Goal: Task Accomplishment & Management: Manage account settings

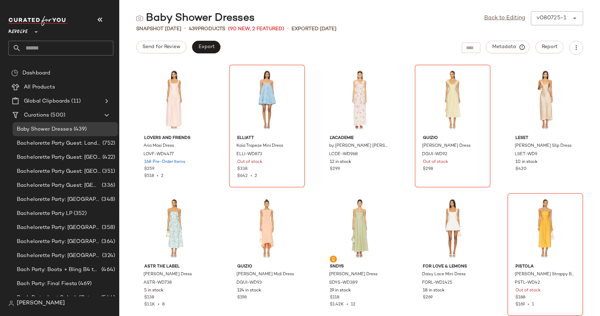
click at [37, 34] on icon at bounding box center [36, 32] width 8 height 8
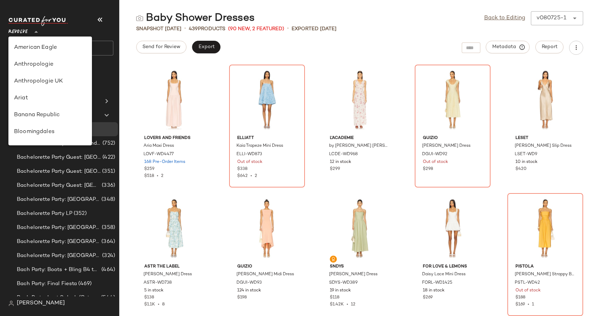
scroll to position [337, 0]
click at [38, 63] on div "Rue La La" at bounding box center [50, 64] width 72 height 8
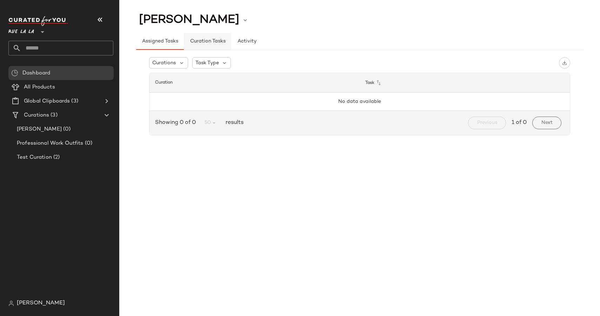
click at [199, 43] on span "Curation Tasks" at bounding box center [207, 42] width 36 height 6
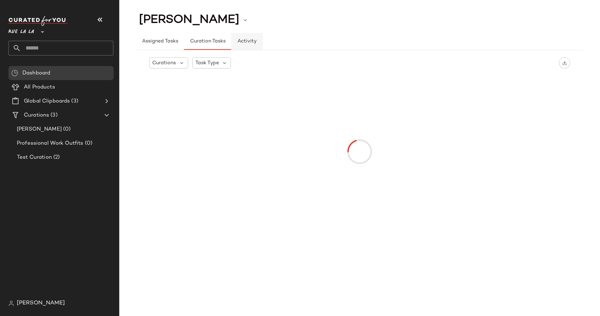
click at [239, 41] on span "Activity" at bounding box center [246, 42] width 19 height 6
click at [42, 87] on span "All Products" at bounding box center [39, 87] width 31 height 8
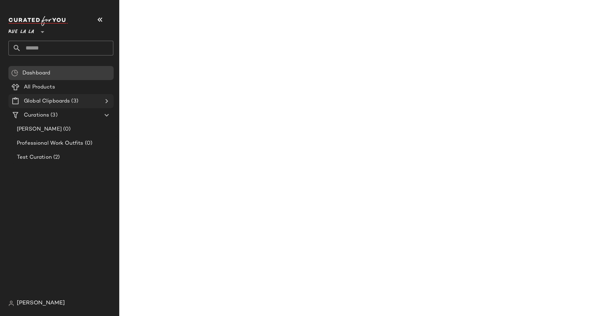
click at [44, 102] on span "Global Clipboards" at bounding box center [47, 101] width 46 height 8
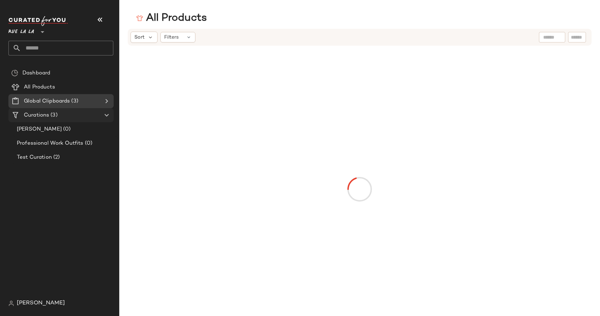
click at [43, 114] on span "Curations" at bounding box center [36, 115] width 25 height 8
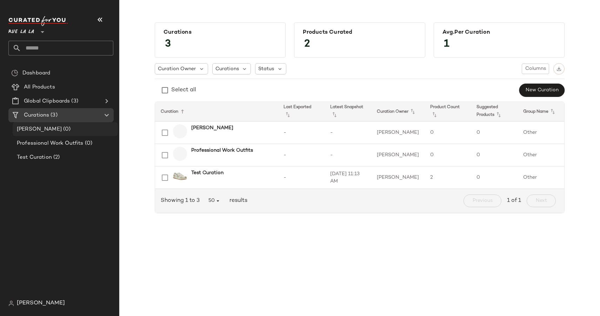
click at [57, 128] on div "[PERSON_NAME] (0)" at bounding box center [65, 129] width 100 height 8
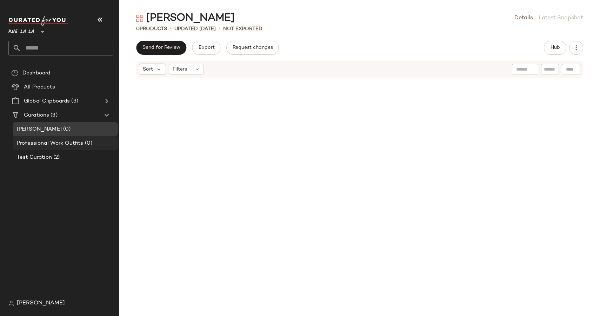
click at [50, 141] on span "Professional Work Outfits" at bounding box center [50, 143] width 67 height 8
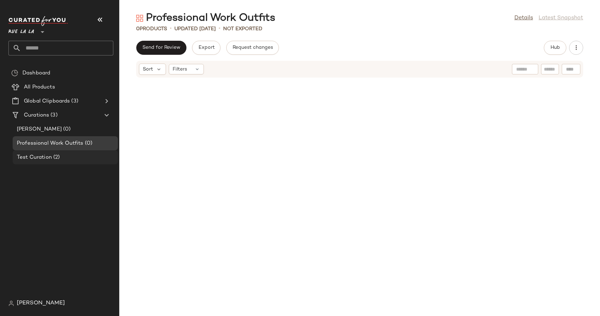
click at [40, 158] on span "Test Curation" at bounding box center [34, 157] width 35 height 8
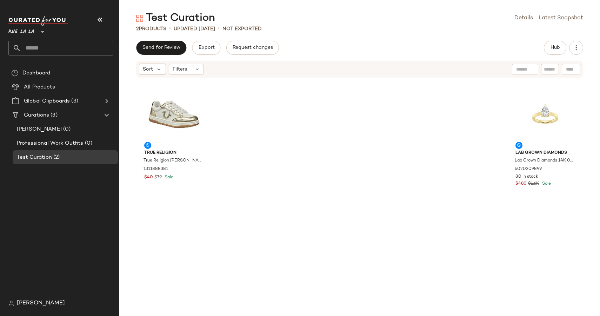
click at [26, 34] on span "Rue La La" at bounding box center [21, 30] width 26 height 13
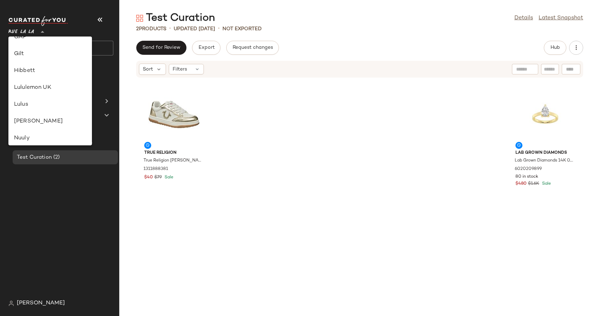
scroll to position [162, 0]
click at [26, 102] on div "Lulus" at bounding box center [50, 104] width 72 height 8
type input "**"
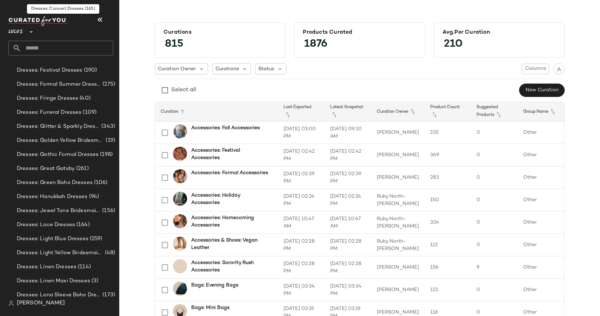
scroll to position [4229, 0]
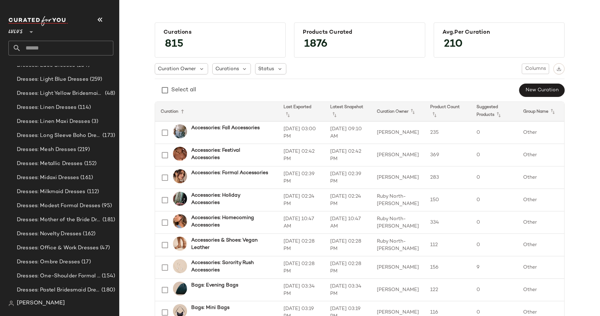
click at [43, 52] on input "text" at bounding box center [67, 48] width 92 height 15
type input "**********"
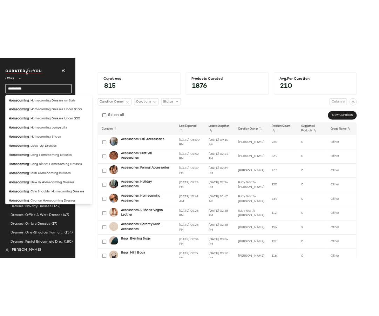
scroll to position [304, 0]
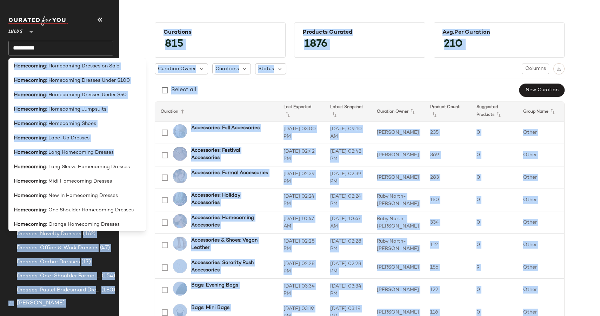
drag, startPoint x: 133, startPoint y: 152, endPoint x: 5, endPoint y: 152, distance: 127.3
click at [5, 152] on body "**********" at bounding box center [300, 158] width 600 height 316
click at [124, 154] on div "Homecoming : Long Homecoming Dresses" at bounding box center [77, 152] width 126 height 7
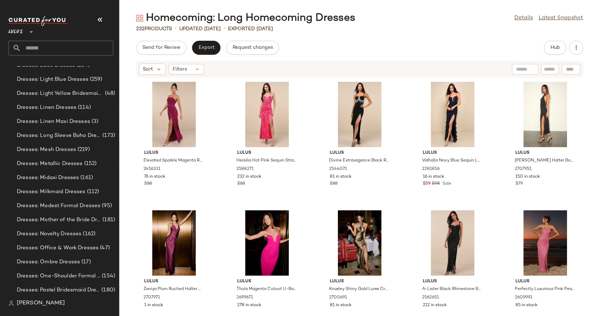
click at [386, 24] on div "Homecoming: Long Homecoming Dresses Details Latest Snapshot" at bounding box center [359, 18] width 480 height 14
drag, startPoint x: 368, startPoint y: 17, endPoint x: 379, endPoint y: 19, distance: 10.7
click at [379, 19] on div "Homecoming: Long Homecoming Dresses Details Latest Snapshot" at bounding box center [359, 18] width 480 height 14
drag, startPoint x: 354, startPoint y: 17, endPoint x: 148, endPoint y: 19, distance: 206.9
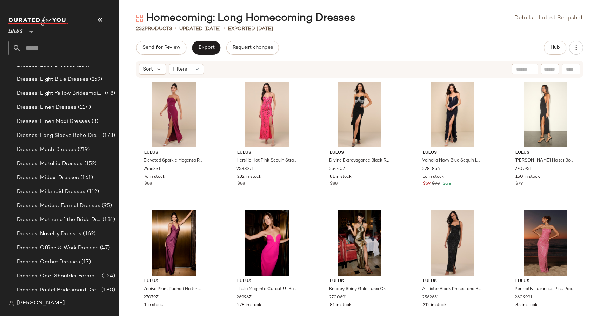
click at [148, 19] on div "Homecoming: Long Homecoming Dresses" at bounding box center [245, 18] width 219 height 14
copy div "Homecoming: Long Homecoming Dresses"
click at [423, 13] on div "Homecoming: Long Homecoming Dresses Details Latest Snapshot" at bounding box center [359, 18] width 480 height 14
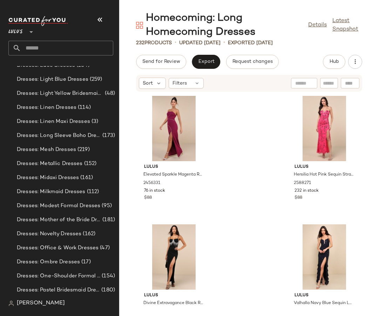
click at [12, 31] on span "Lulus" at bounding box center [15, 30] width 14 height 13
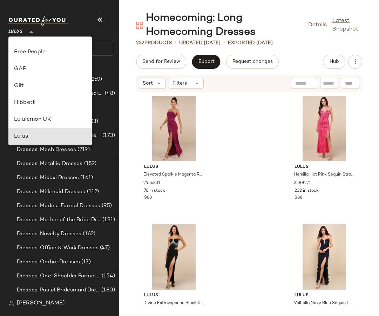
scroll to position [127, 0]
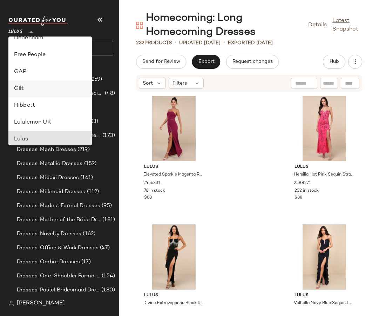
click at [24, 87] on div "Gilt" at bounding box center [50, 89] width 72 height 8
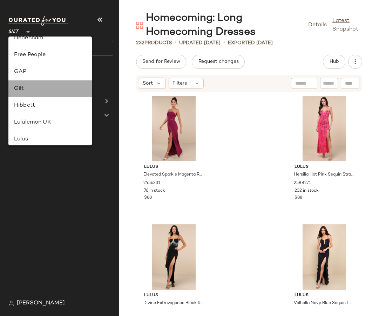
scroll to position [0, 0]
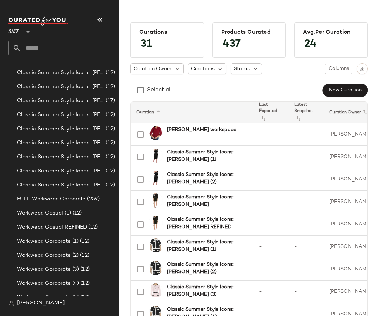
scroll to position [261, 0]
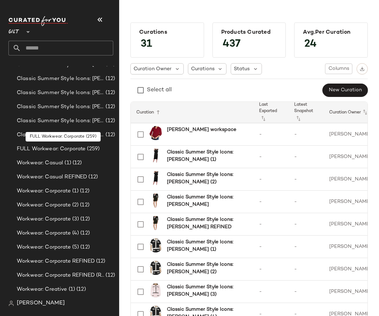
click at [41, 145] on span "FULL Workwear: Corporate" at bounding box center [51, 149] width 69 height 8
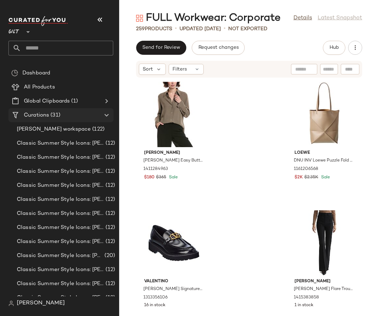
click at [52, 113] on span "(31)" at bounding box center [54, 115] width 11 height 8
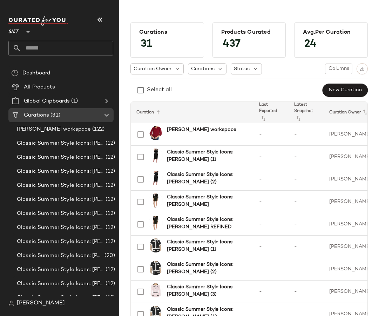
click at [16, 30] on span "Gilt" at bounding box center [13, 30] width 11 height 13
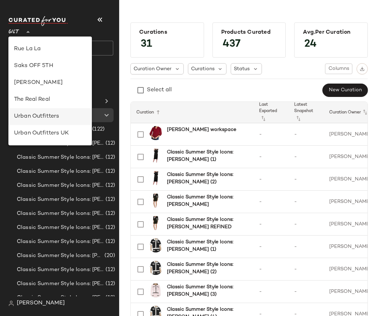
scroll to position [331, 0]
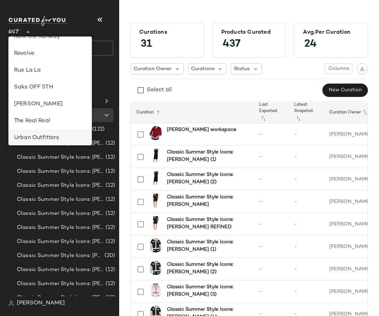
click at [33, 71] on div "Rue La La" at bounding box center [50, 70] width 72 height 8
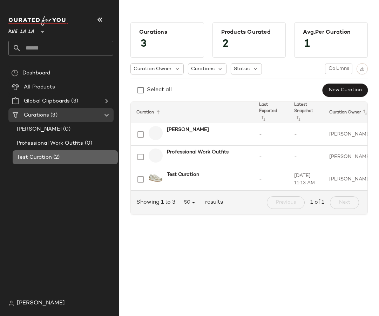
click at [47, 155] on span "Test Curation" at bounding box center [34, 157] width 35 height 8
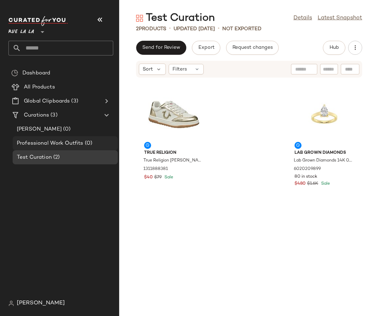
click at [41, 146] on span "Professional Work Outfits" at bounding box center [50, 143] width 67 height 8
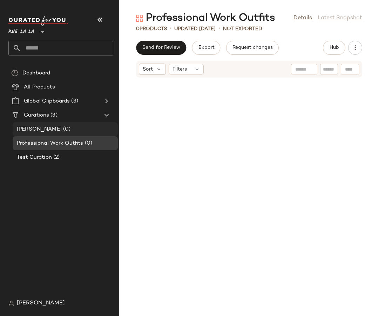
click at [31, 131] on span "Jackie O" at bounding box center [39, 129] width 45 height 8
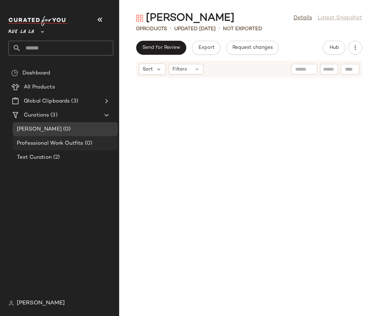
click at [35, 147] on div "Professional Work Outfits (0)" at bounding box center [65, 143] width 105 height 14
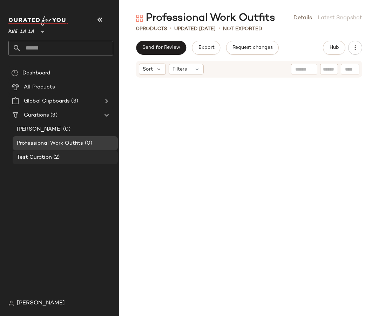
click at [33, 158] on span "Test Curation" at bounding box center [34, 157] width 35 height 8
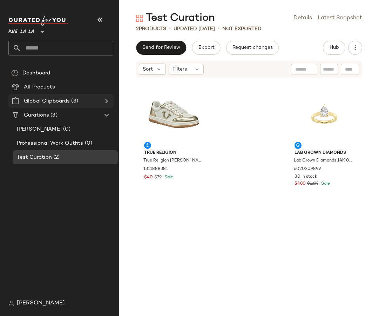
click at [52, 100] on span "Global Clipboards" at bounding box center [47, 101] width 46 height 8
click at [106, 101] on icon at bounding box center [106, 101] width 8 height 8
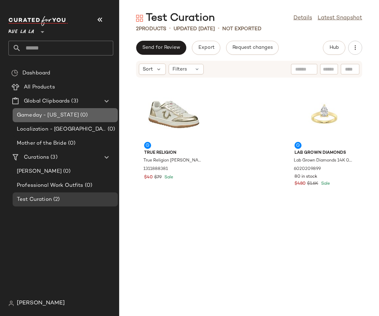
click at [63, 115] on span "Gameday - Georgia" at bounding box center [48, 115] width 62 height 8
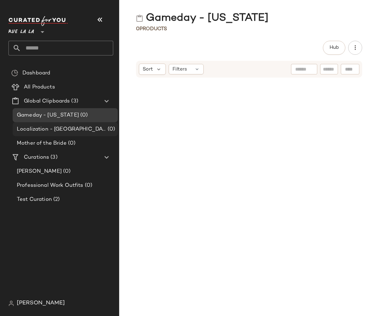
click at [59, 131] on span "Localization - Houston Rodeo" at bounding box center [61, 129] width 89 height 8
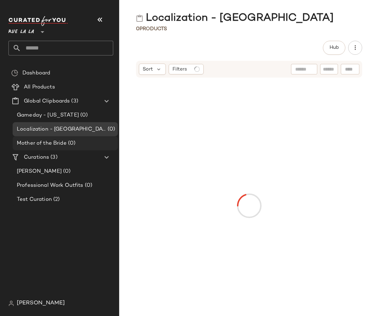
click at [56, 143] on span "Mother of the Bride" at bounding box center [42, 143] width 50 height 8
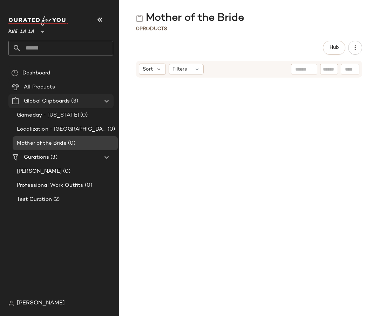
click at [106, 103] on icon at bounding box center [106, 101] width 8 height 8
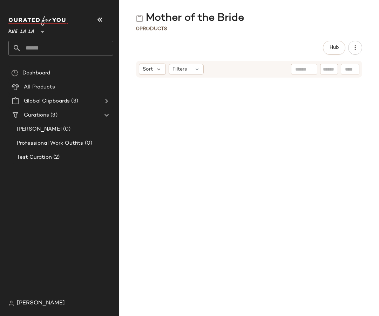
click at [35, 36] on div "Rue La La **" at bounding box center [22, 28] width 28 height 18
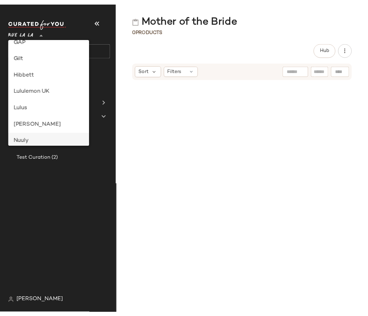
scroll to position [159, 0]
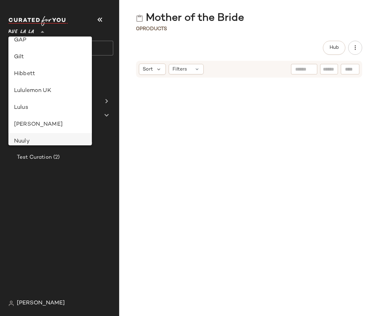
click at [38, 103] on div "Lulus" at bounding box center [50, 107] width 72 height 8
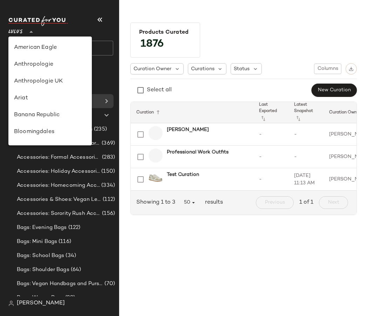
click at [13, 31] on span "Lulus" at bounding box center [15, 30] width 14 height 13
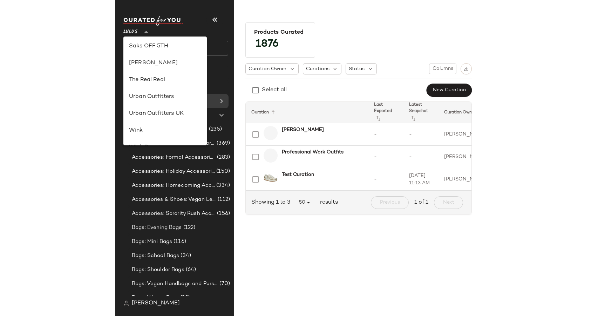
scroll to position [319, 0]
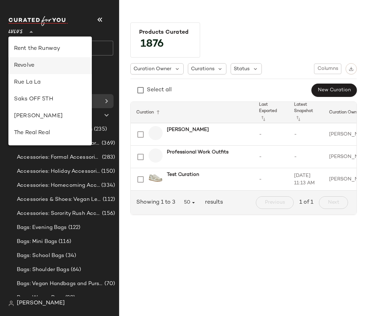
click at [37, 70] on div "Revolve" at bounding box center [49, 65] width 83 height 17
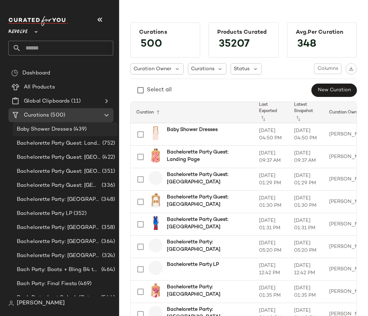
click at [47, 127] on span "Baby Shower Dresses" at bounding box center [44, 129] width 55 height 8
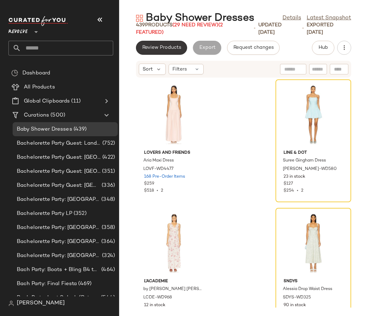
click at [161, 42] on button "Review Products" at bounding box center [161, 48] width 51 height 14
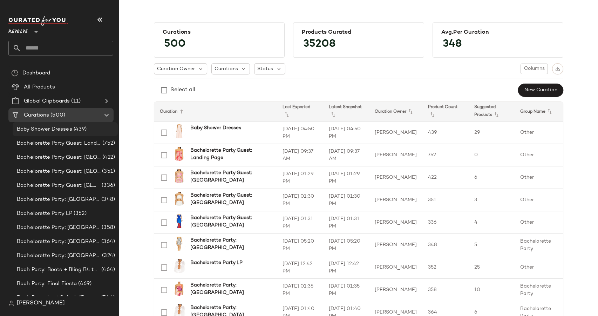
click at [42, 133] on div "Baby Shower Dresses (439)" at bounding box center [65, 129] width 105 height 14
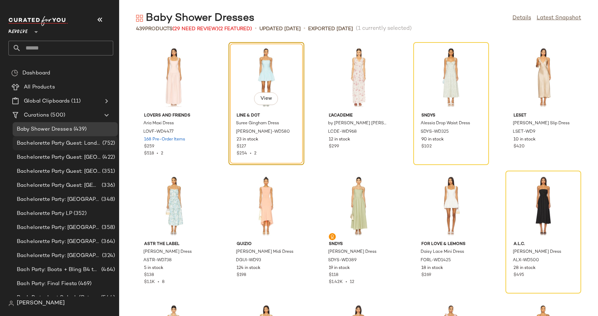
click at [35, 143] on span "Bachelorette Party Guest: Landing Page" at bounding box center [59, 143] width 84 height 8
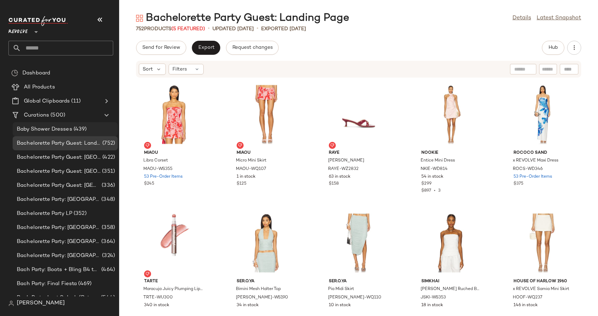
click at [37, 126] on span "Baby Shower Dresses" at bounding box center [44, 129] width 55 height 8
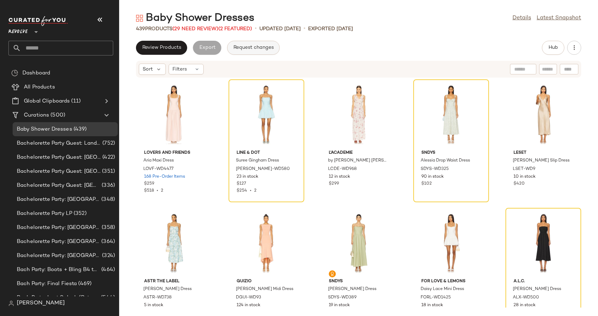
click at [267, 45] on span "Request changes" at bounding box center [253, 48] width 41 height 6
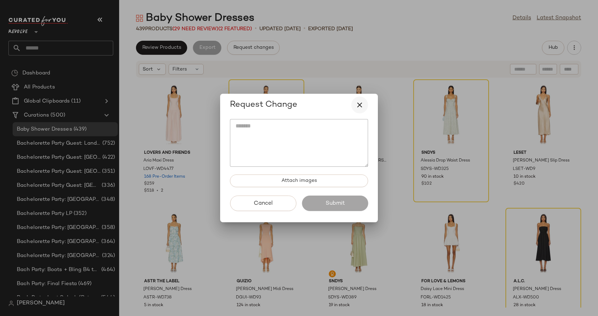
click at [359, 107] on icon "button" at bounding box center [360, 105] width 8 height 8
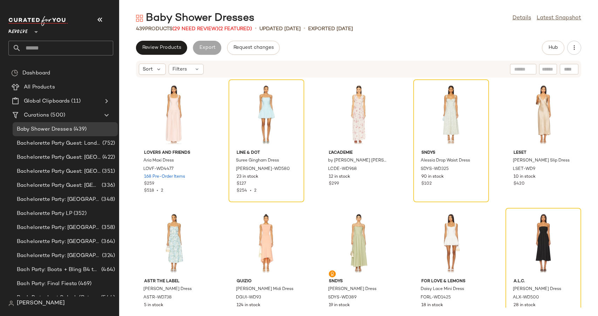
click at [20, 33] on span "Revolve" at bounding box center [17, 30] width 19 height 13
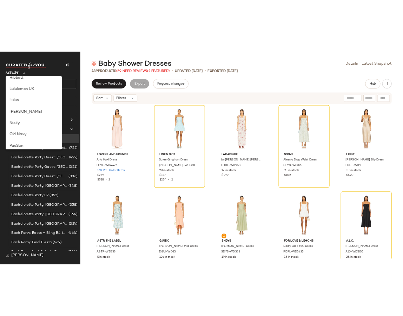
scroll to position [183, 0]
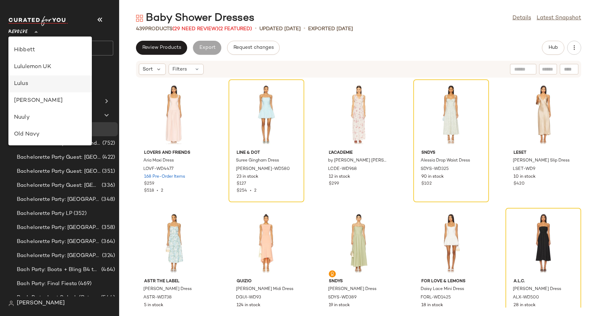
click at [23, 83] on div "Lulus" at bounding box center [50, 84] width 72 height 8
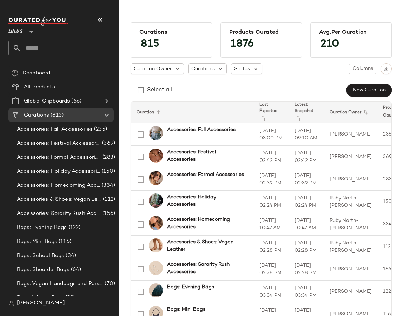
click at [19, 34] on span "Lulus" at bounding box center [15, 30] width 14 height 13
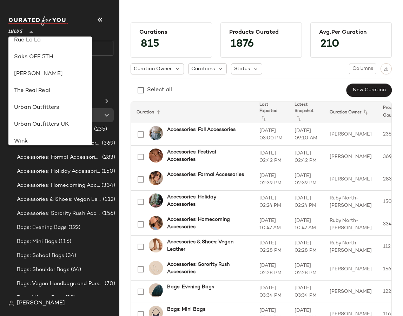
scroll to position [360, 0]
click at [32, 45] on div "Rue La La" at bounding box center [50, 41] width 72 height 8
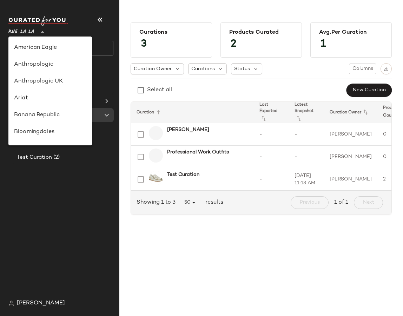
click at [29, 31] on span "Rue La La" at bounding box center [21, 30] width 26 height 13
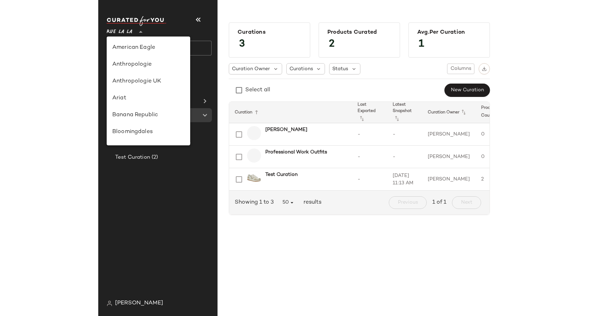
scroll to position [353, 0]
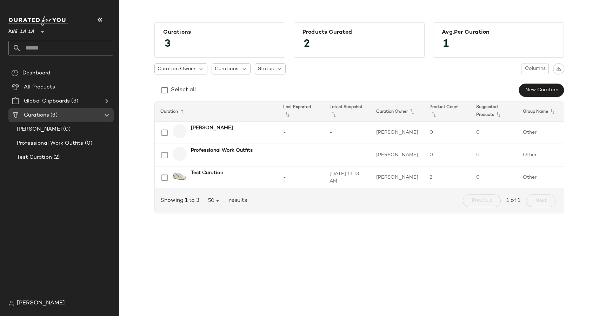
click at [23, 34] on span "Rue La La" at bounding box center [21, 30] width 26 height 13
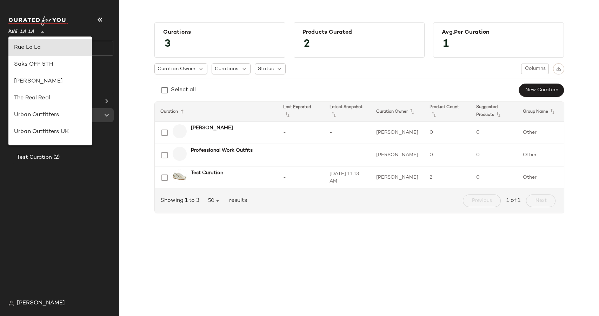
click at [142, 153] on div "Curations 3 Products Curated 2 Avg.per Curation 1 Curation Owner Curations Stat…" at bounding box center [359, 120] width 468 height 207
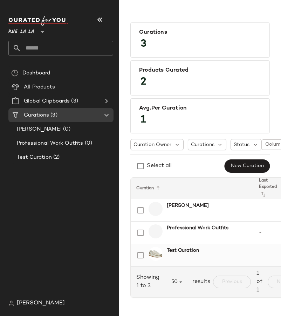
click at [184, 250] on b "Test Curation" at bounding box center [183, 250] width 32 height 7
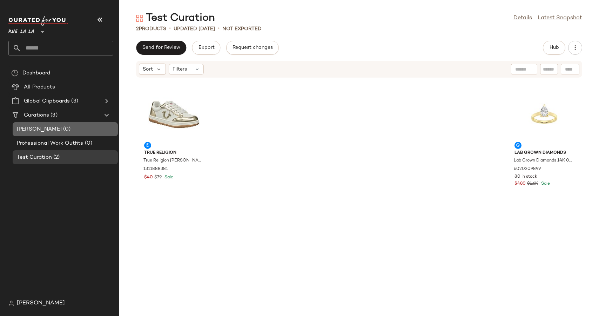
click at [39, 128] on span "Jackie O" at bounding box center [39, 129] width 45 height 8
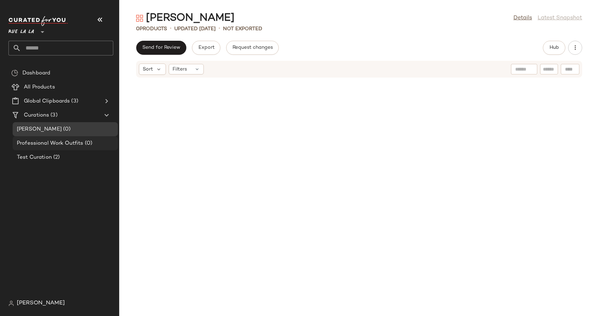
click at [49, 140] on span "Professional Work Outfits" at bounding box center [50, 143] width 67 height 8
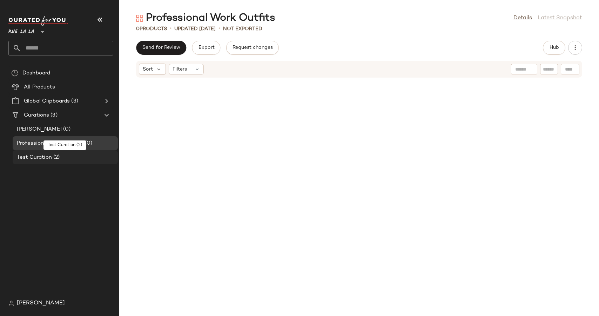
click at [35, 157] on span "Test Curation" at bounding box center [34, 157] width 35 height 8
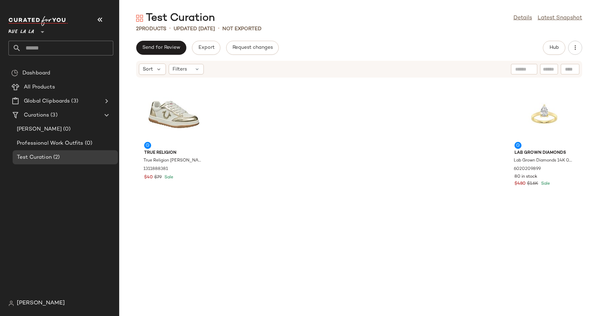
click at [32, 34] on span "Rue La La" at bounding box center [21, 30] width 26 height 13
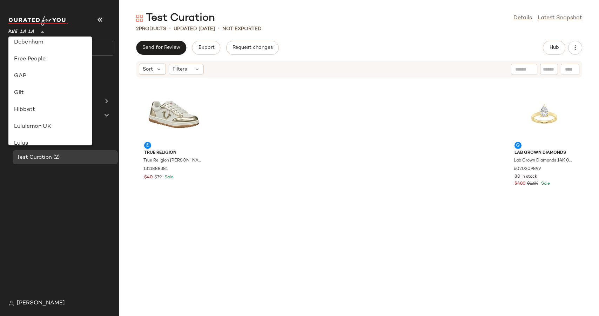
scroll to position [110, 0]
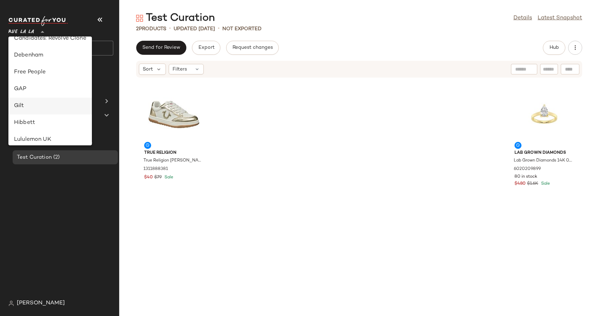
click at [20, 106] on div "Gilt" at bounding box center [50, 106] width 72 height 8
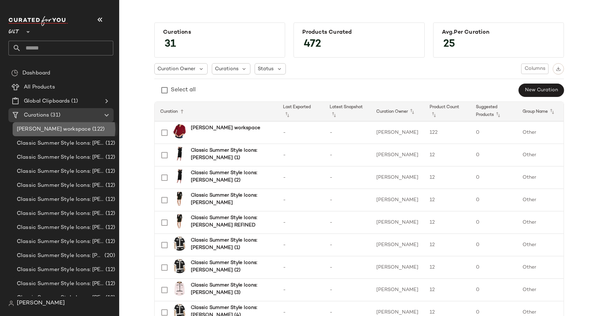
click at [48, 130] on span "alexis workspace" at bounding box center [54, 129] width 74 height 8
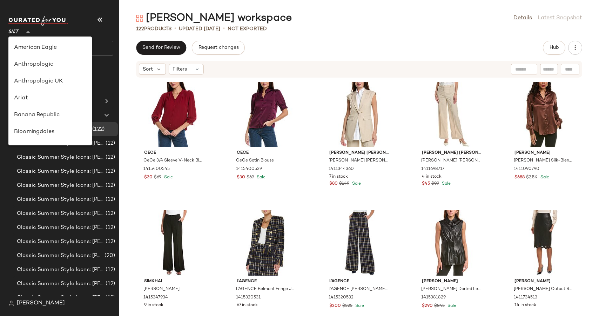
click at [21, 31] on div "Gilt **" at bounding box center [15, 28] width 14 height 18
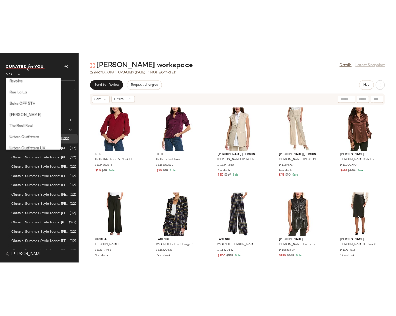
scroll to position [340, 0]
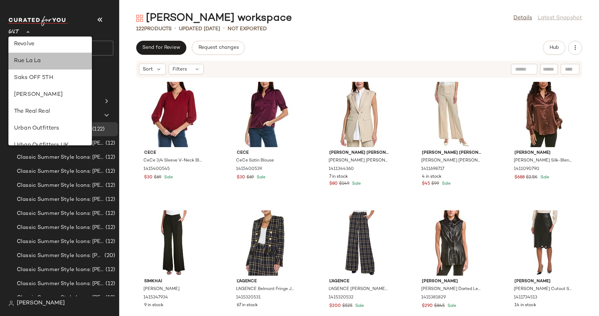
click at [35, 62] on div "Rue La La" at bounding box center [50, 61] width 72 height 8
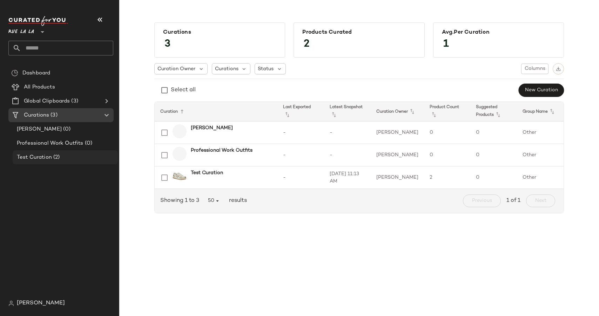
click at [48, 158] on span "Test Curation" at bounding box center [34, 157] width 35 height 8
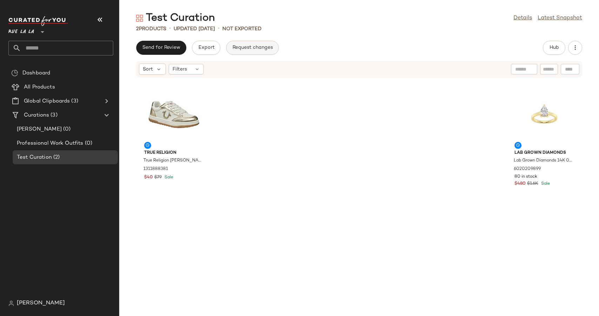
click at [258, 53] on button "Request changes" at bounding box center [252, 48] width 53 height 14
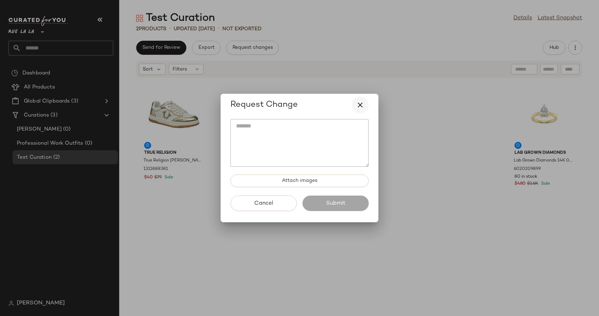
click at [359, 106] on icon "button" at bounding box center [360, 105] width 8 height 8
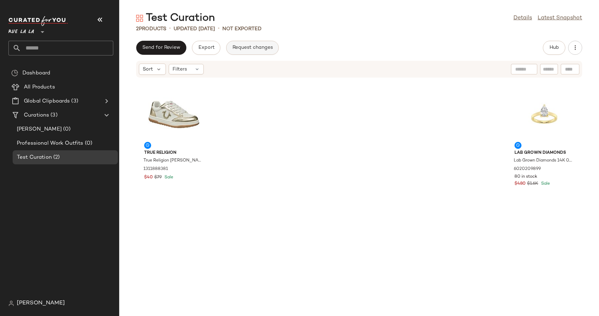
click at [236, 44] on button "Request changes" at bounding box center [252, 48] width 53 height 14
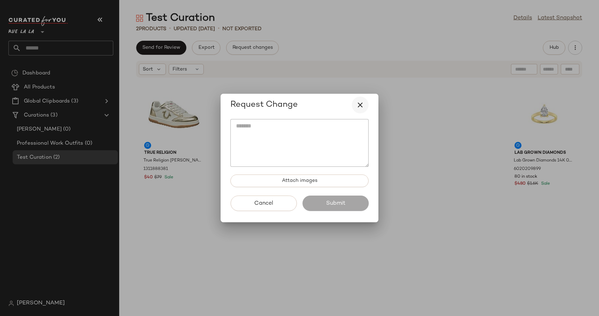
click at [356, 103] on icon "button" at bounding box center [360, 105] width 8 height 8
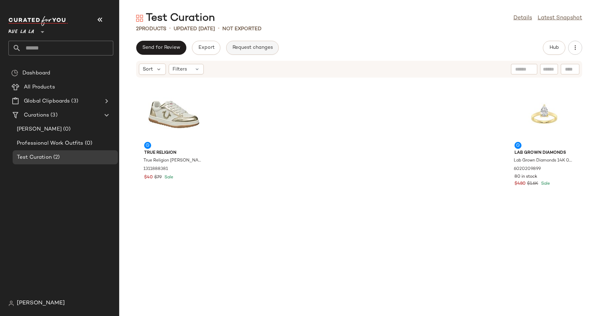
click at [246, 50] on button "Request changes" at bounding box center [252, 48] width 53 height 14
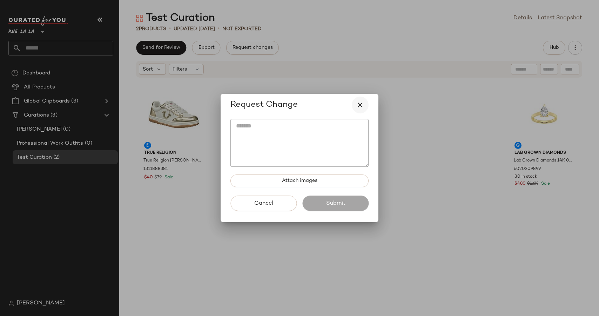
click at [360, 103] on icon "button" at bounding box center [360, 105] width 8 height 8
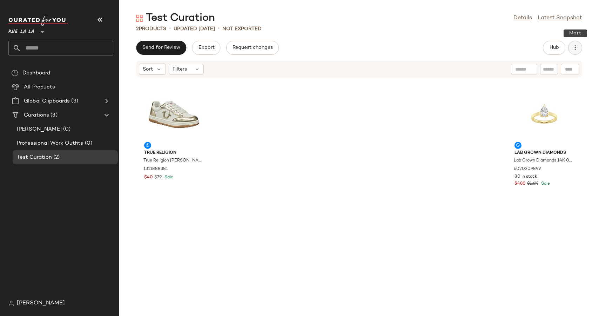
click at [572, 48] on icon "button" at bounding box center [575, 47] width 7 height 7
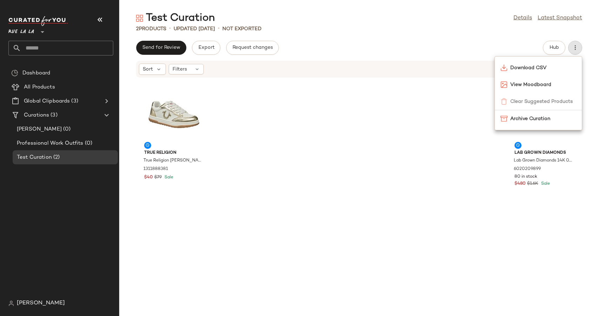
click at [447, 45] on div "Send for Review Export Request changes Hub" at bounding box center [359, 48] width 446 height 14
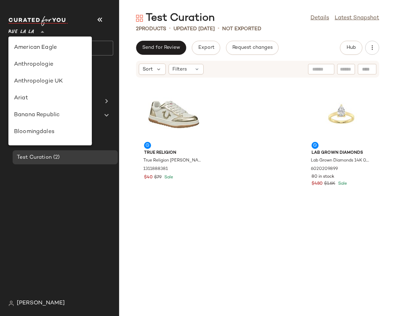
click at [29, 30] on span "Rue La La" at bounding box center [21, 30] width 26 height 13
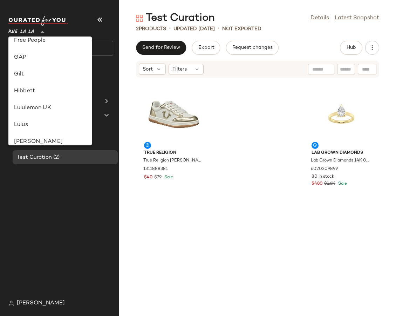
scroll to position [138, 0]
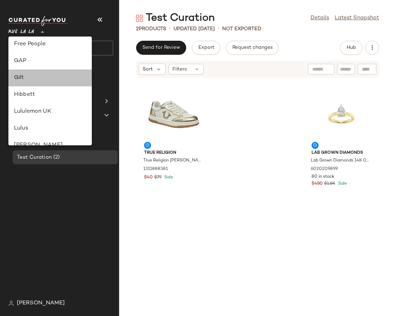
click at [28, 74] on div "Gilt" at bounding box center [50, 78] width 72 height 8
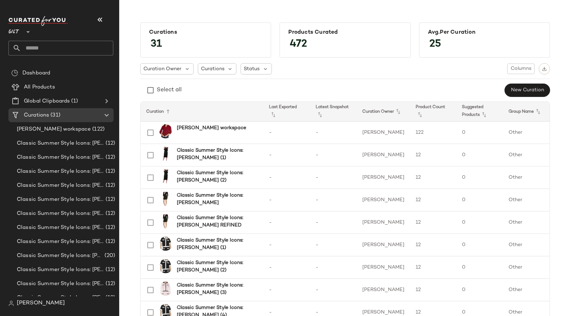
click at [6, 34] on nav "Gilt ** Dashboard All Products Global Clipboards (1) Curations (31) alexis work…" at bounding box center [59, 158] width 119 height 316
click at [14, 32] on span "Gilt" at bounding box center [13, 30] width 11 height 13
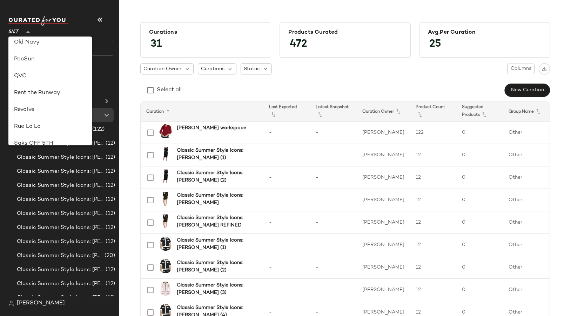
scroll to position [310, 0]
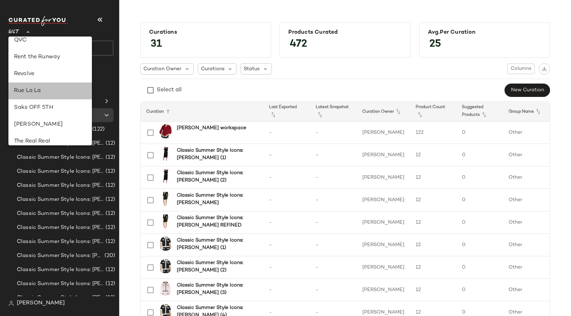
click at [40, 89] on div "Rue La La" at bounding box center [50, 91] width 72 height 8
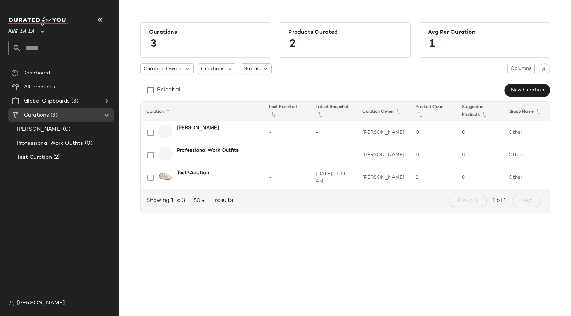
click at [415, 40] on div "Curations 3" at bounding box center [484, 40] width 139 height 38
click at [61, 157] on div "Test Curation (2)" at bounding box center [65, 157] width 100 height 8
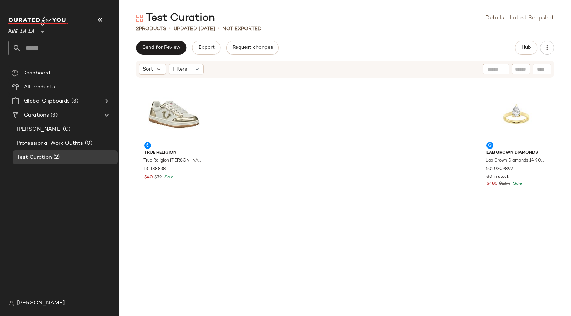
click at [45, 32] on icon at bounding box center [42, 32] width 8 height 8
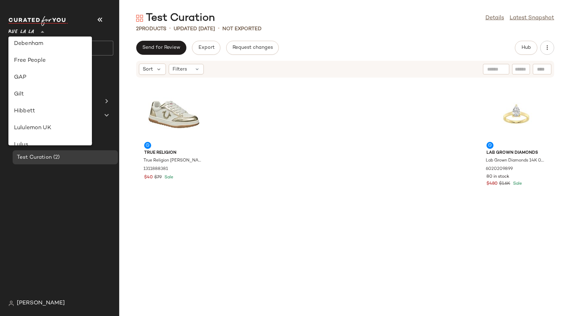
scroll to position [121, 0]
click at [33, 96] on div "Gilt" at bounding box center [50, 95] width 72 height 8
type input "**"
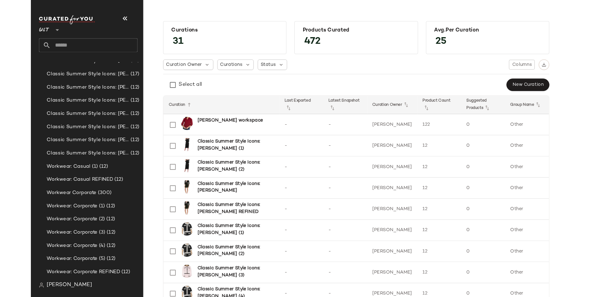
scroll to position [261, 0]
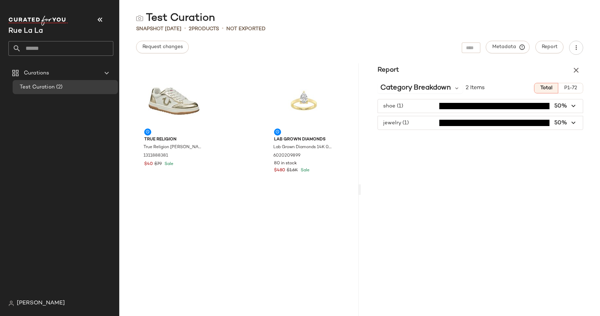
click at [36, 30] on span "Rue La La" at bounding box center [25, 30] width 34 height 7
click at [100, 18] on icon "button" at bounding box center [100, 19] width 8 height 8
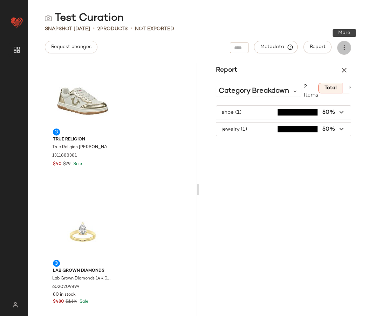
click at [344, 48] on icon "button" at bounding box center [344, 47] width 7 height 7
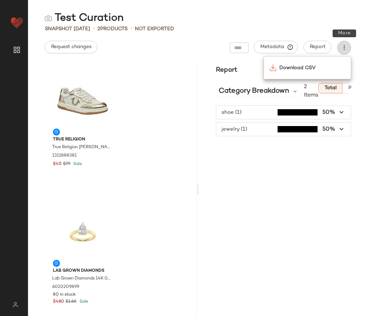
click at [345, 46] on icon "button" at bounding box center [344, 47] width 7 height 7
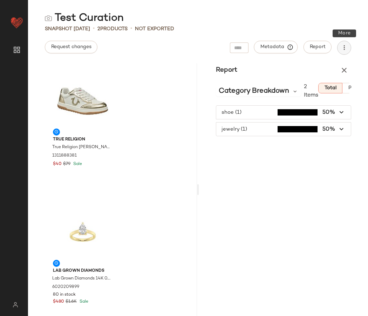
click at [345, 46] on icon "button" at bounding box center [344, 47] width 7 height 7
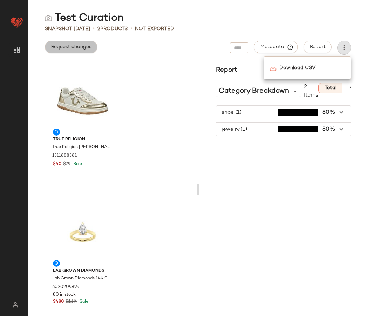
click at [63, 49] on span "Request changes" at bounding box center [71, 47] width 41 height 6
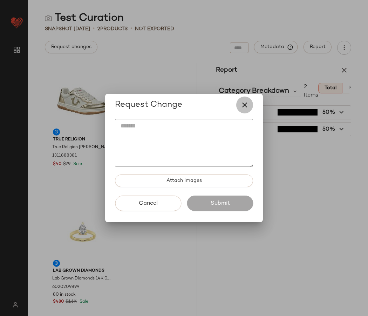
click at [245, 107] on icon "button" at bounding box center [245, 105] width 8 height 8
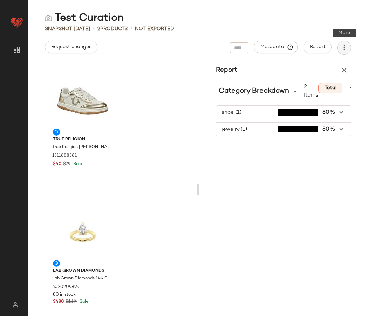
click at [345, 47] on icon "button" at bounding box center [344, 47] width 7 height 7
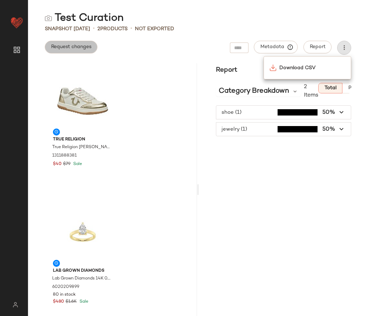
click at [62, 48] on span "Request changes" at bounding box center [71, 47] width 41 height 6
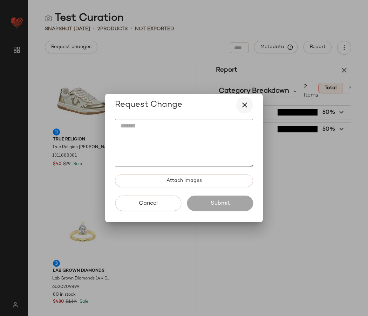
click at [243, 107] on icon "button" at bounding box center [245, 105] width 8 height 8
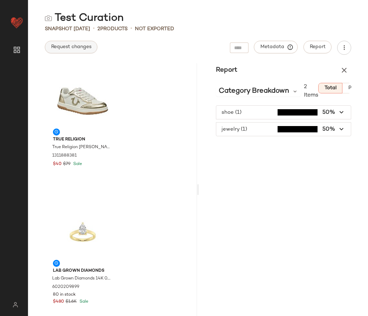
click at [73, 49] on span "Request changes" at bounding box center [71, 47] width 41 height 6
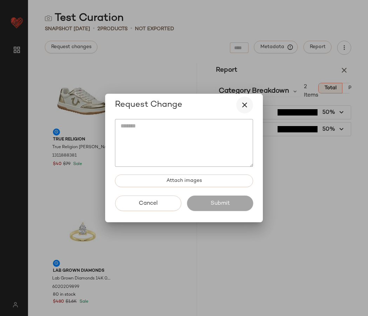
click at [245, 104] on icon "button" at bounding box center [245, 105] width 8 height 8
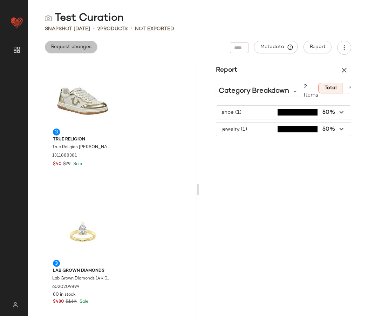
click at [79, 46] on span "Request changes" at bounding box center [71, 47] width 41 height 6
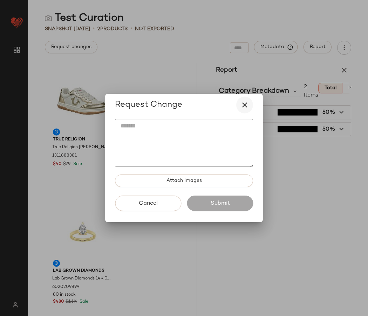
click at [250, 103] on button "button" at bounding box center [244, 104] width 17 height 17
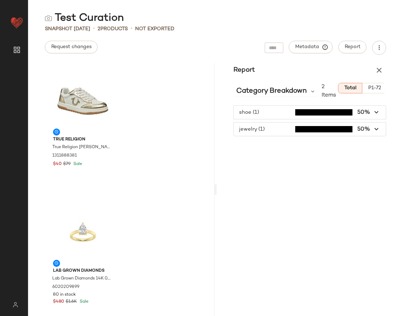
click at [143, 10] on main "Test Curation Snapshot Aug 14th • 2 Products • Not Exported Request changes Met…" at bounding box center [201, 158] width 403 height 316
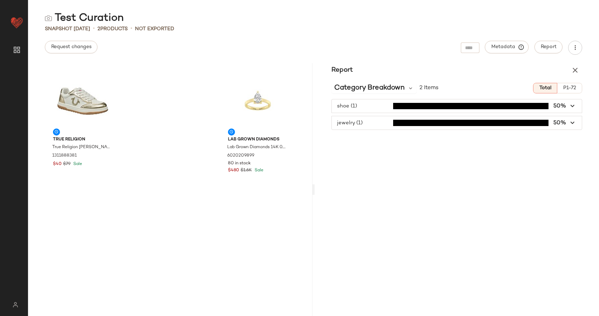
click at [101, 62] on div "Test Curation Snapshot Aug 14th • 2 Products • Not Exported Request changes Met…" at bounding box center [313, 163] width 571 height 304
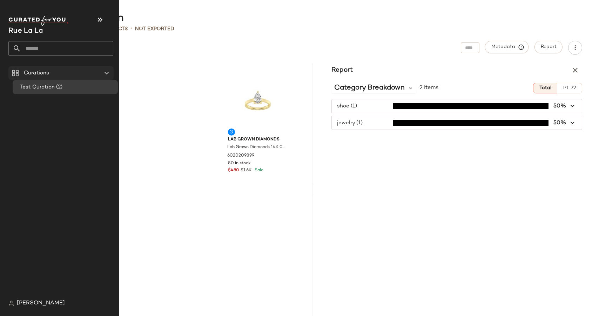
click at [31, 72] on span "Curations" at bounding box center [36, 73] width 25 height 8
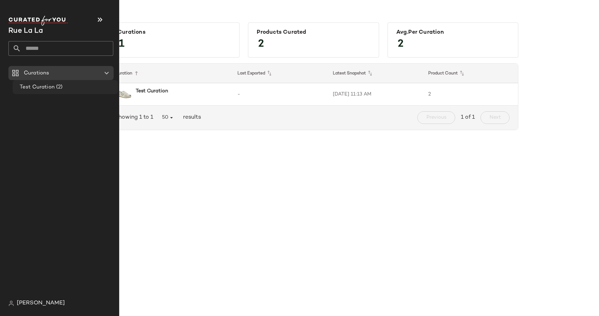
click at [31, 85] on span "Test Curation" at bounding box center [37, 87] width 35 height 8
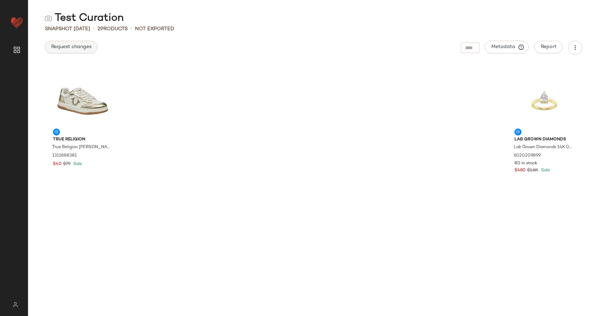
click at [86, 47] on span "Request changes" at bounding box center [71, 47] width 41 height 6
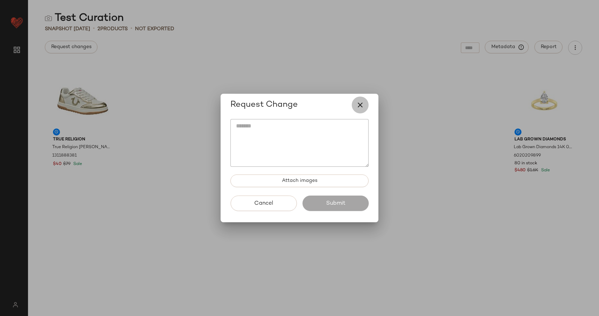
click at [358, 107] on icon "button" at bounding box center [360, 105] width 8 height 8
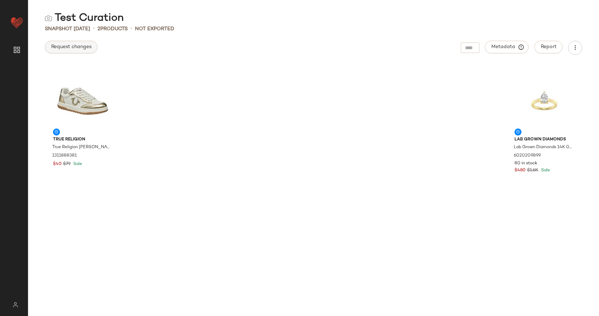
click at [74, 43] on button "Request changes" at bounding box center [71, 47] width 53 height 13
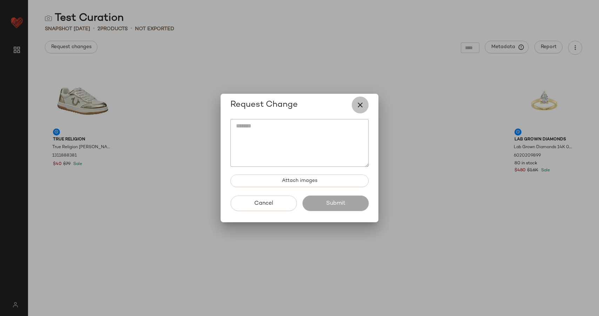
click at [354, 109] on button "button" at bounding box center [360, 104] width 17 height 17
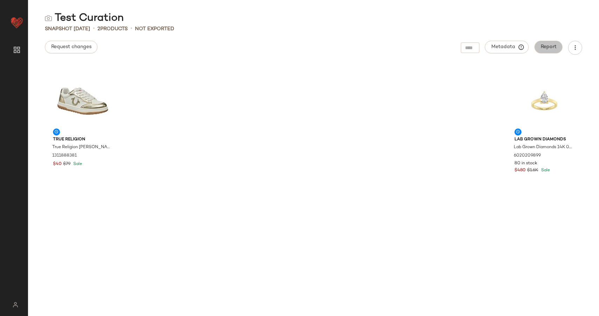
click at [547, 48] on span "Report" at bounding box center [548, 47] width 16 height 6
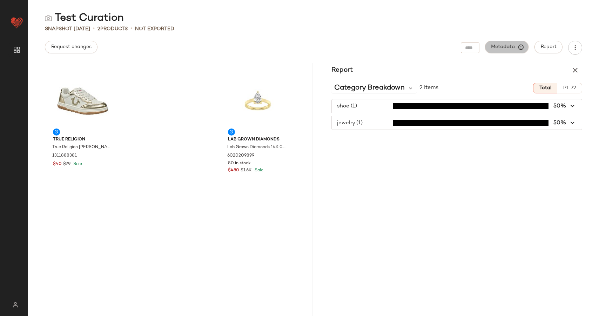
click at [500, 51] on button "Metadata" at bounding box center [507, 47] width 44 height 13
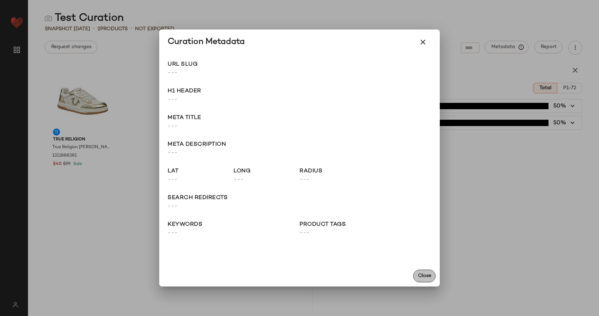
click at [418, 273] on span "Close" at bounding box center [424, 276] width 14 height 6
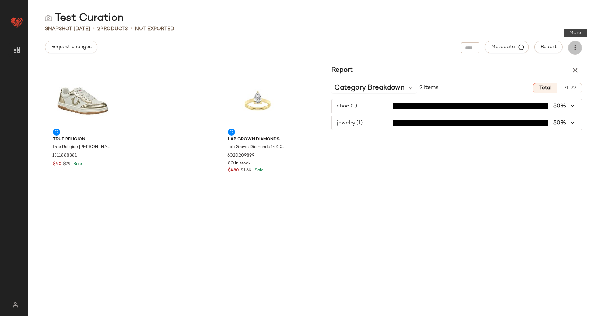
click at [574, 53] on button "button" at bounding box center [575, 48] width 14 height 14
click at [357, 43] on div "Request changes Metadata Report" at bounding box center [313, 48] width 571 height 14
click at [65, 49] on span "Request changes" at bounding box center [71, 47] width 41 height 6
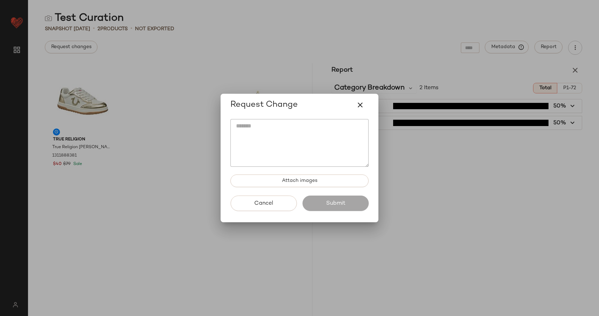
click at [363, 107] on icon "button" at bounding box center [360, 105] width 8 height 8
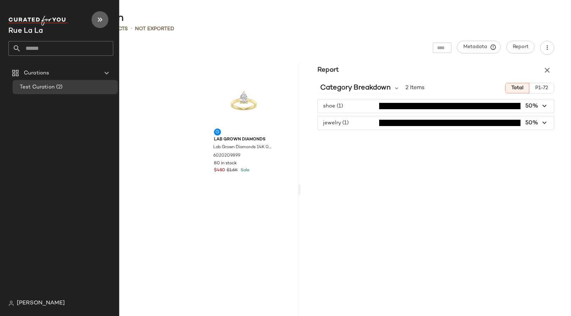
click at [97, 19] on icon "button" at bounding box center [100, 19] width 8 height 8
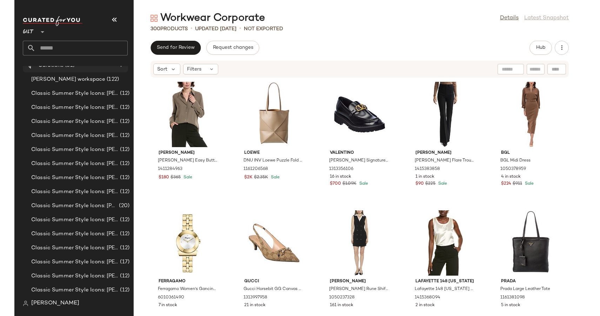
scroll to position [55, 0]
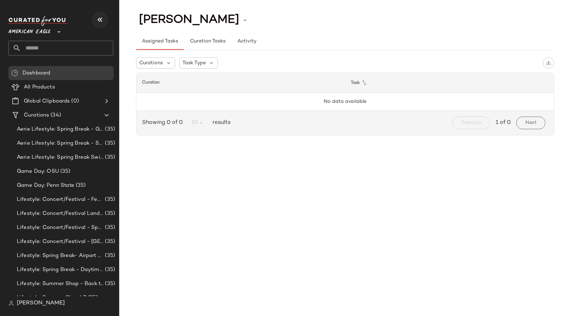
click at [104, 17] on button "button" at bounding box center [100, 19] width 17 height 17
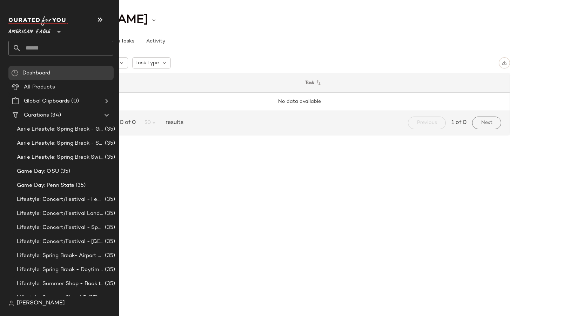
click at [13, 304] on img at bounding box center [11, 303] width 6 height 6
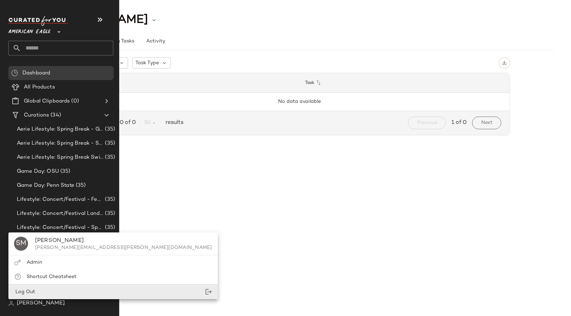
click at [21, 291] on span "Log Out" at bounding box center [24, 291] width 21 height 5
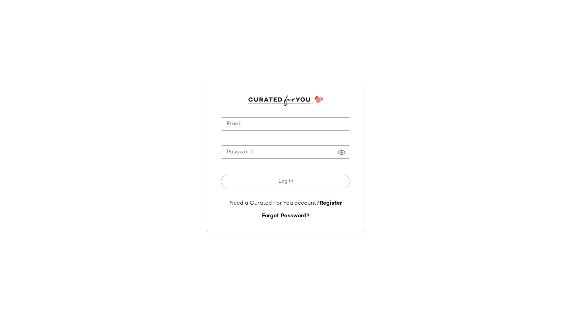
type input "**********"
click at [334, 204] on link "Register" at bounding box center [330, 203] width 22 height 6
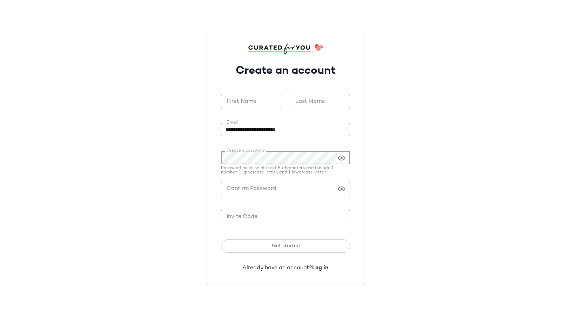
click at [209, 95] on div "**********" at bounding box center [285, 157] width 157 height 251
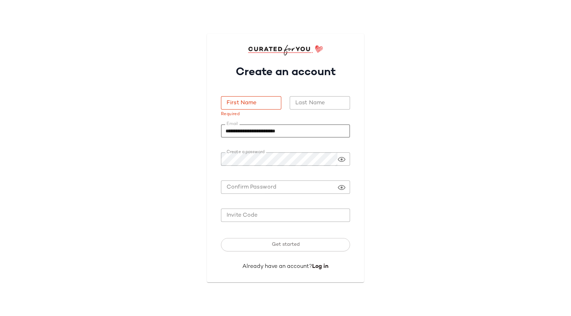
click at [239, 135] on input "**********" at bounding box center [285, 131] width 129 height 14
drag, startPoint x: 300, startPoint y: 130, endPoint x: 127, endPoint y: 130, distance: 172.5
click at [127, 130] on div "**********" at bounding box center [285, 158] width 571 height 316
paste input "********"
type input "**********"
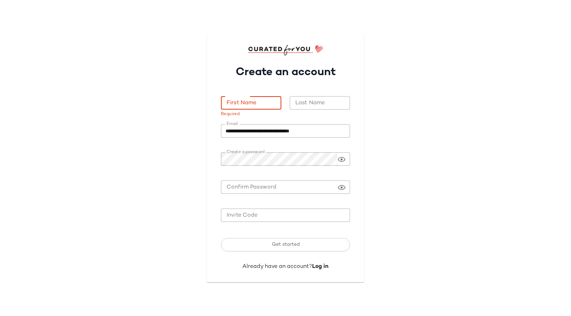
click at [236, 102] on input "First Name" at bounding box center [251, 103] width 60 height 14
type input "*****"
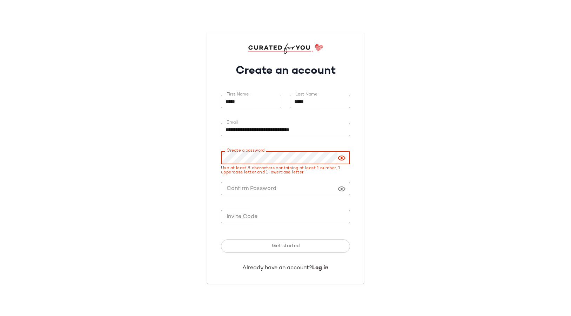
click at [338, 159] on icon at bounding box center [341, 158] width 8 height 8
click at [208, 168] on div "**********" at bounding box center [285, 157] width 157 height 251
click at [176, 155] on div "**********" at bounding box center [285, 158] width 571 height 316
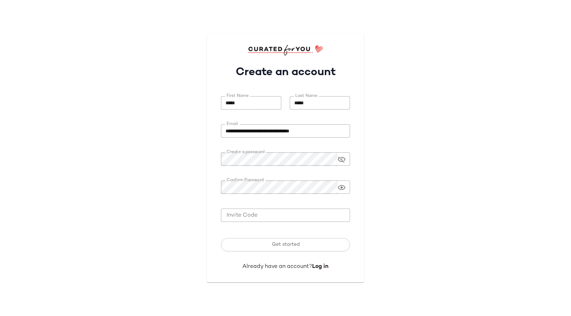
click at [177, 182] on div "**********" at bounding box center [285, 158] width 571 height 316
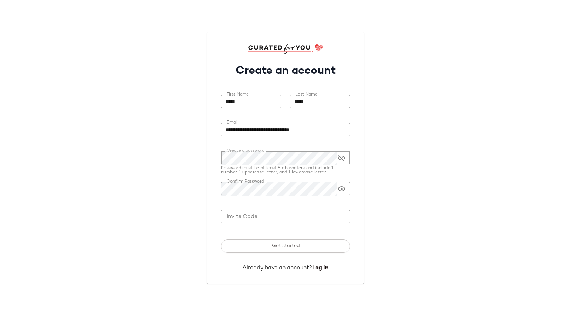
click at [253, 214] on input "Invite Code" at bounding box center [285, 217] width 129 height 14
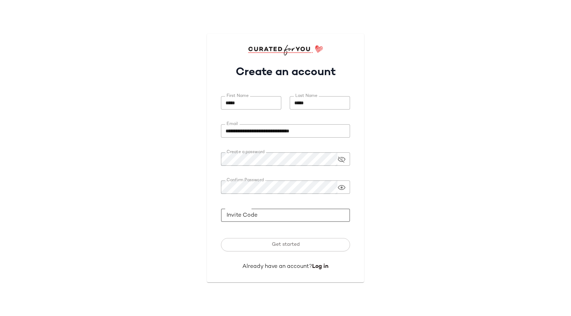
paste input "******"
type input "******"
click at [251, 200] on div at bounding box center [285, 198] width 129 height 5
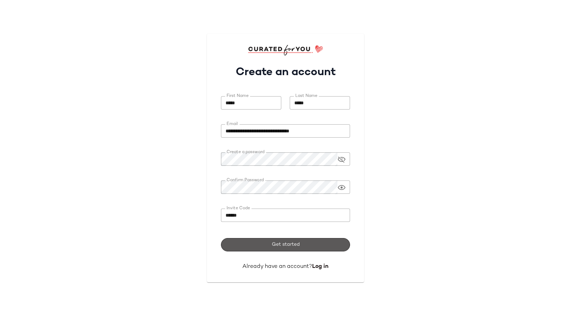
click at [288, 243] on span "Get started" at bounding box center [285, 245] width 28 height 6
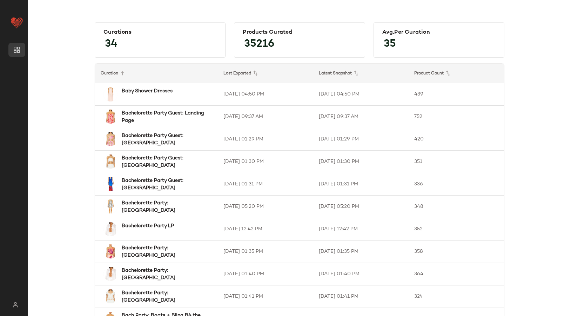
click at [193, 11] on div "Curations 34 Products Curated 35216 Avg.per Curation 35 Curation Last Exported …" at bounding box center [299, 163] width 543 height 304
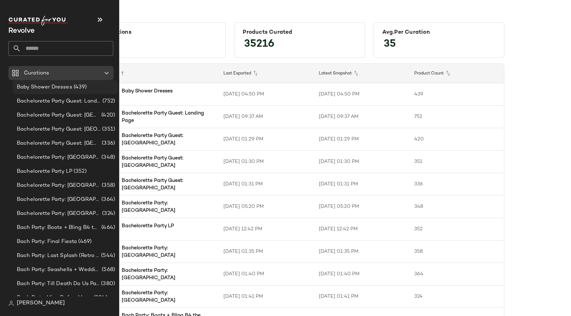
click at [47, 85] on span "Baby Shower Dresses" at bounding box center [44, 87] width 55 height 8
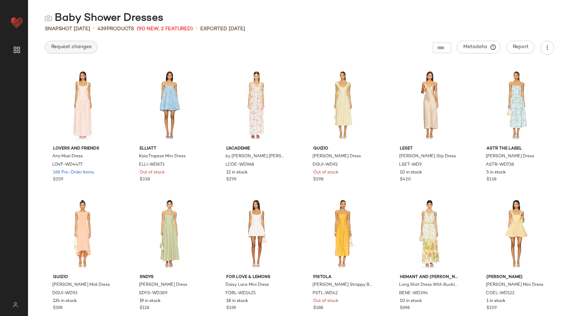
click at [82, 47] on span "Request changes" at bounding box center [71, 47] width 41 height 6
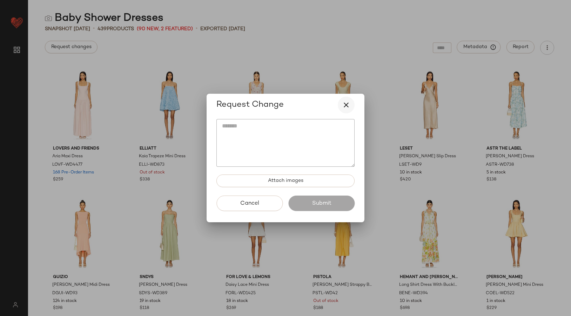
click at [345, 105] on icon "button" at bounding box center [346, 105] width 8 height 8
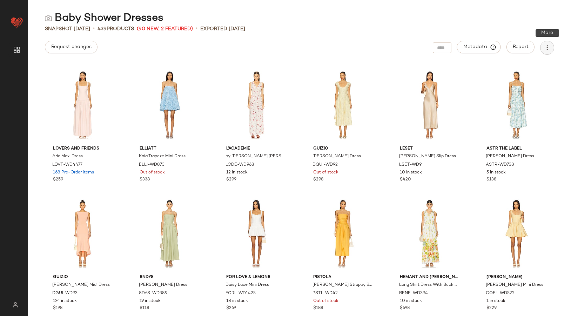
click at [549, 50] on icon "button" at bounding box center [546, 47] width 7 height 7
click at [389, 34] on div "Baby Shower Dresses Snapshot Aug 7th • 439 Products (90 New, 2 Featured) • Expo…" at bounding box center [299, 163] width 543 height 304
click at [81, 45] on span "Request changes" at bounding box center [71, 47] width 41 height 6
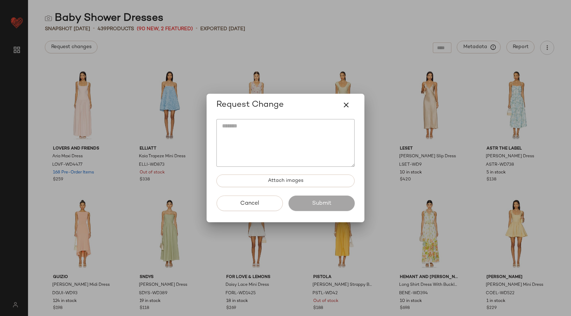
click at [302, 33] on div at bounding box center [285, 158] width 571 height 316
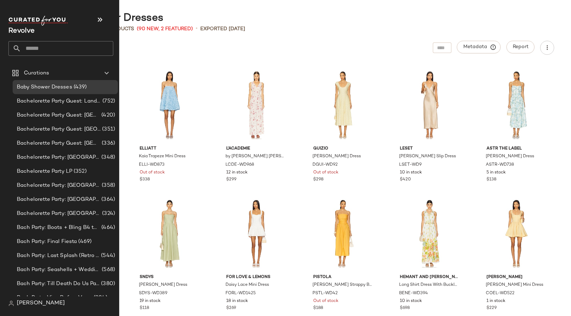
click at [33, 304] on span "[PERSON_NAME]" at bounding box center [41, 303] width 48 height 8
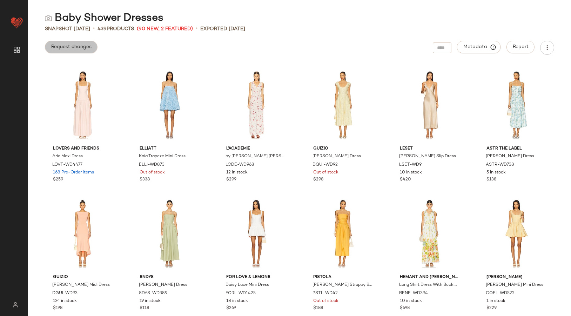
click at [61, 47] on span "Request changes" at bounding box center [71, 47] width 41 height 6
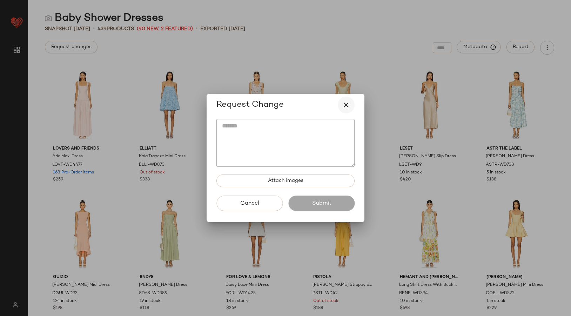
click at [351, 103] on button "button" at bounding box center [346, 104] width 17 height 17
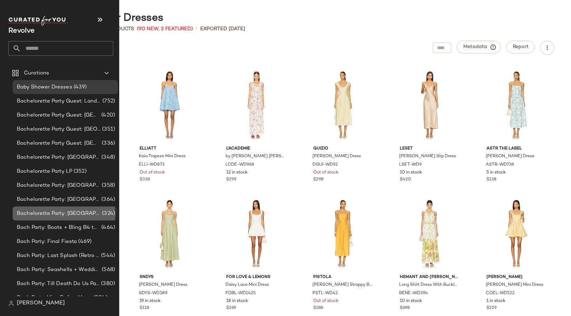
click at [50, 216] on span "Bachelorette Party: [GEOGRAPHIC_DATA]" at bounding box center [59, 213] width 84 height 8
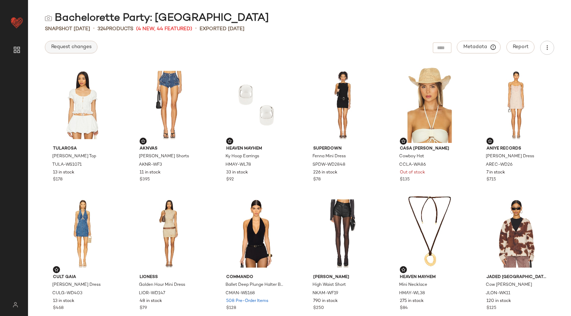
click at [73, 47] on span "Request changes" at bounding box center [71, 47] width 41 height 6
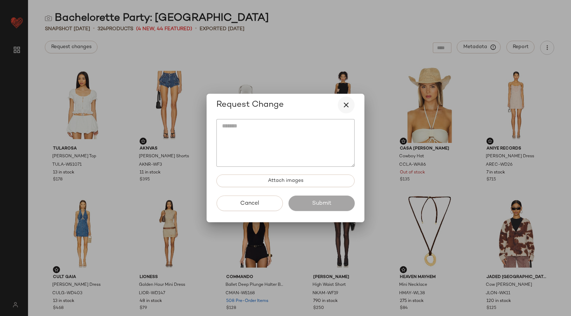
click at [341, 105] on button "button" at bounding box center [346, 104] width 17 height 17
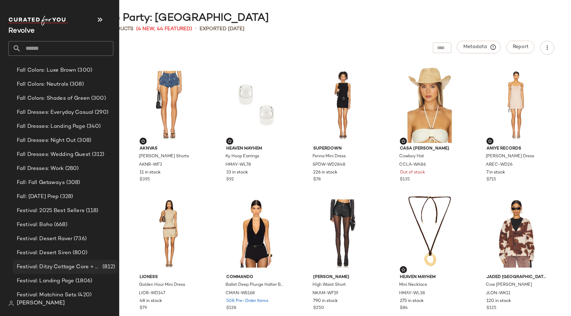
scroll to position [1209, 0]
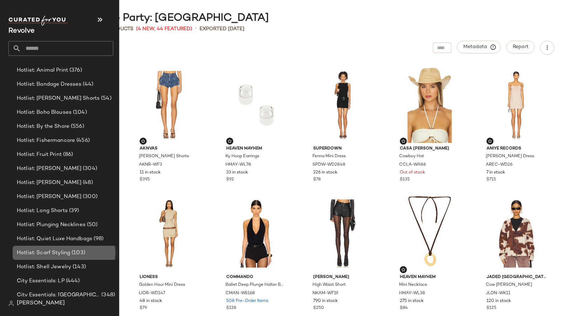
click at [30, 256] on span "Hotlist: Scarf Styling" at bounding box center [43, 253] width 53 height 8
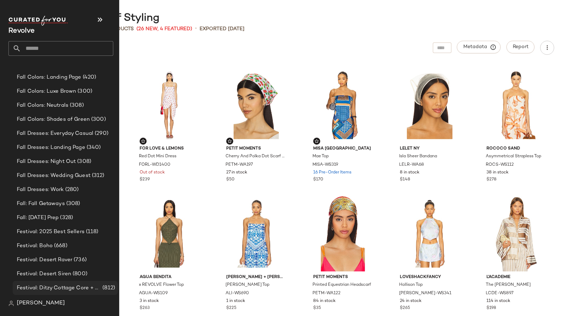
click at [32, 282] on div "Festival: Ditzy Cottage Core + Boho (812)" at bounding box center [65, 288] width 105 height 14
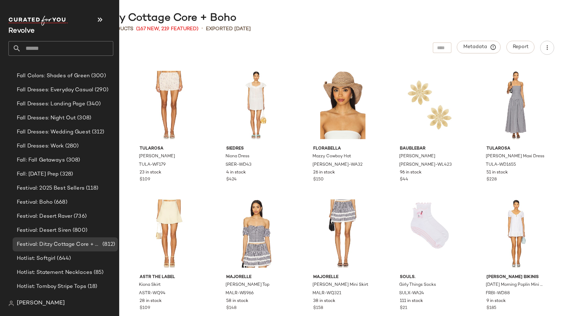
scroll to position [2617, 0]
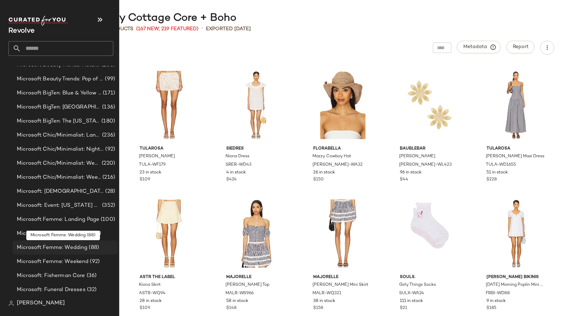
click at [43, 250] on span "Microsoft Femme: Wedding" at bounding box center [52, 247] width 70 height 8
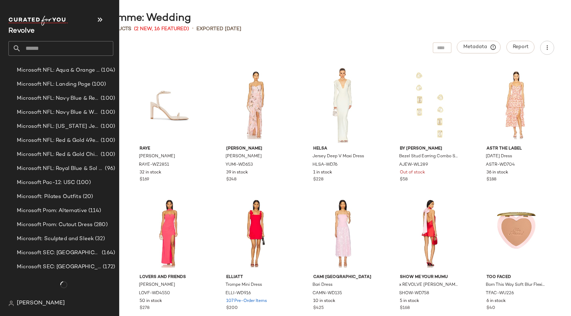
scroll to position [4017, 0]
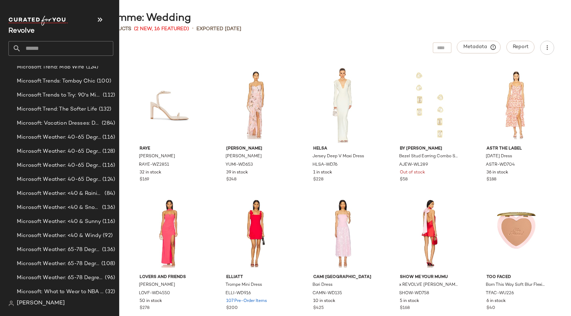
click at [43, 47] on input "text" at bounding box center [67, 48] width 92 height 15
type input "****"
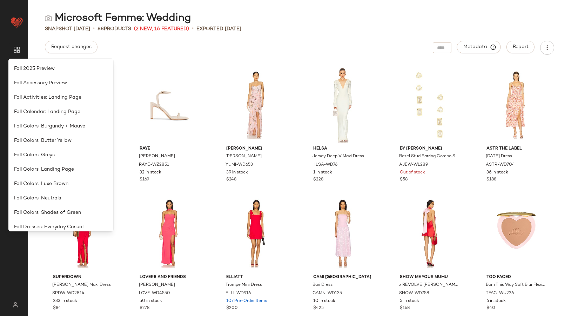
scroll to position [0, 0]
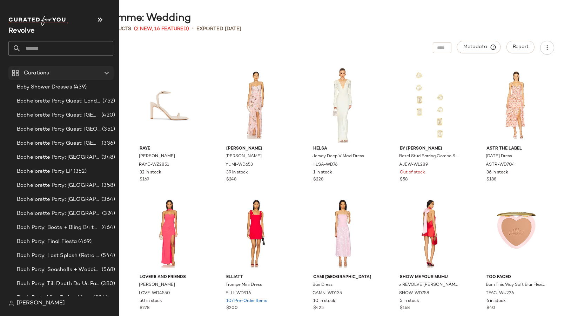
click at [110, 71] on icon at bounding box center [106, 73] width 8 height 8
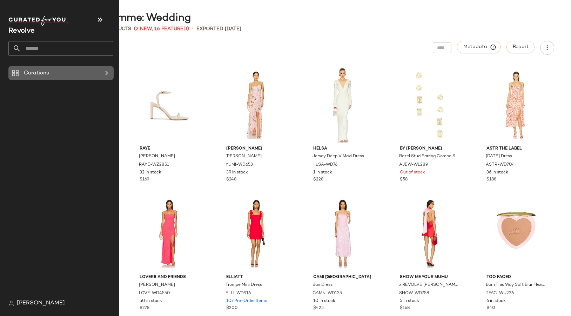
click at [109, 71] on icon at bounding box center [106, 73] width 8 height 8
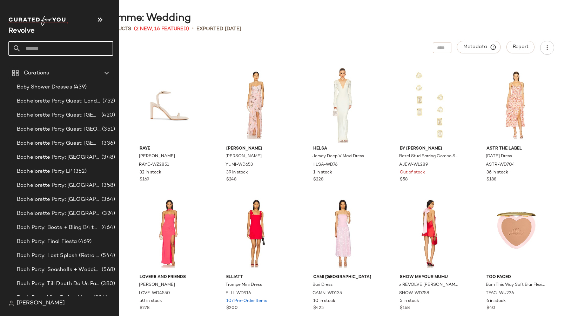
click at [50, 48] on input "text" at bounding box center [67, 48] width 92 height 15
type input "****"
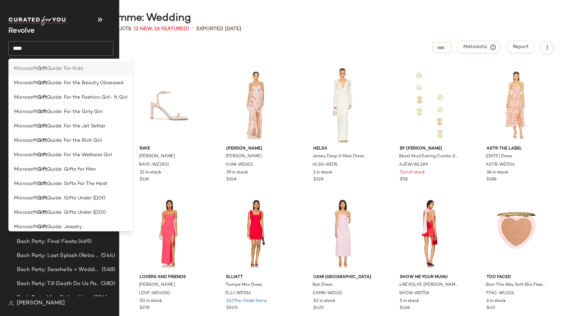
click at [66, 90] on div "Microsoft Gift Guide: For Kids" at bounding box center [70, 97] width 124 height 14
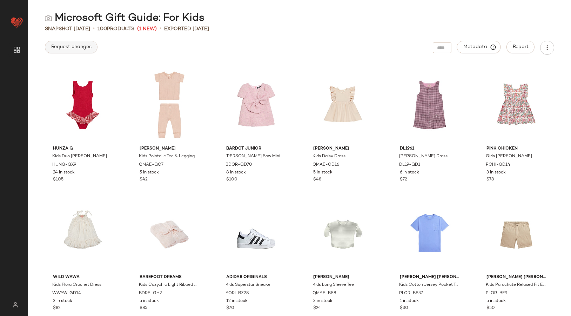
click at [78, 48] on span "Request changes" at bounding box center [71, 47] width 41 height 6
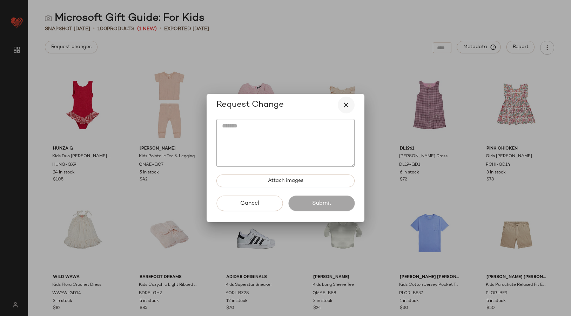
click at [344, 107] on icon "button" at bounding box center [346, 105] width 8 height 8
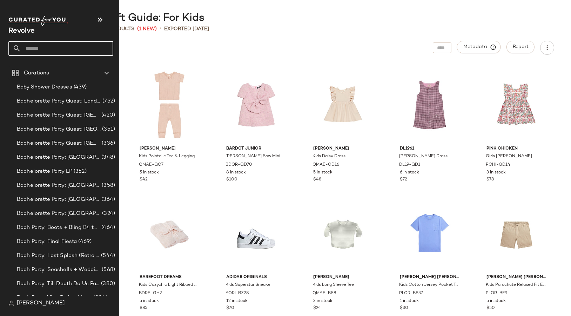
click at [18, 53] on div at bounding box center [17, 48] width 8 height 15
click at [33, 85] on span "Baby Shower Dresses" at bounding box center [44, 87] width 55 height 8
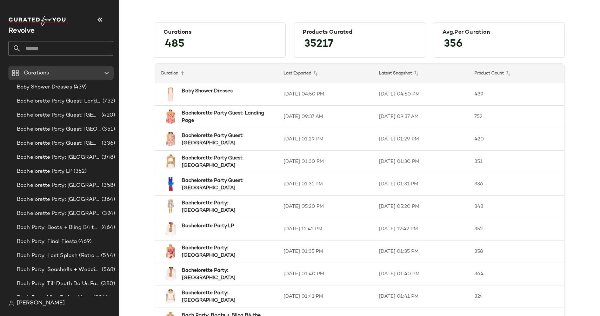
click at [27, 305] on span "[PERSON_NAME]" at bounding box center [41, 303] width 48 height 8
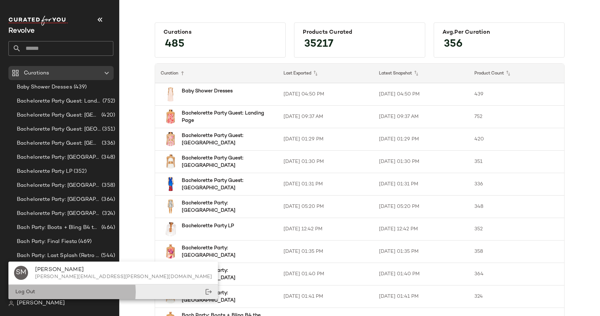
click at [25, 296] on div "Log Out" at bounding box center [112, 291] width 209 height 14
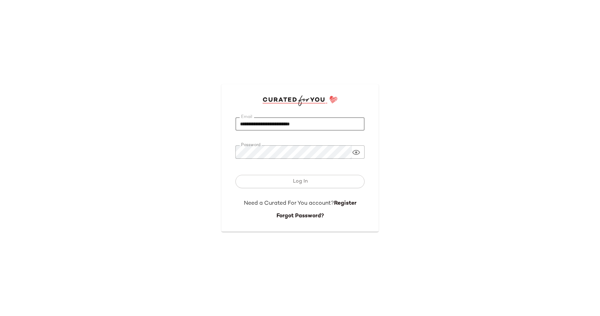
drag, startPoint x: 332, startPoint y: 126, endPoint x: 173, endPoint y: 124, distance: 159.2
click at [173, 124] on div "**********" at bounding box center [300, 158] width 600 height 316
paste input "********"
type input "**********"
click at [205, 154] on div "**********" at bounding box center [300, 158] width 600 height 316
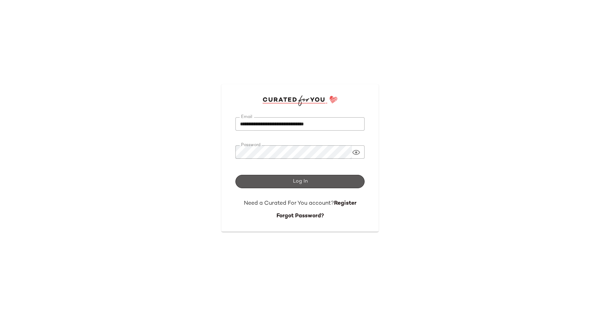
click at [259, 182] on button "Log In" at bounding box center [299, 181] width 129 height 13
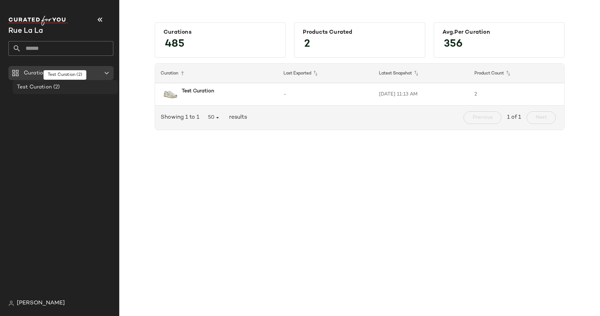
click at [42, 88] on span "Test Curation" at bounding box center [34, 87] width 35 height 8
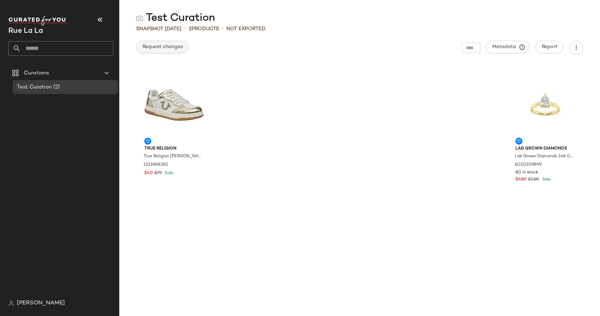
click at [164, 51] on button "Request changes" at bounding box center [162, 47] width 53 height 13
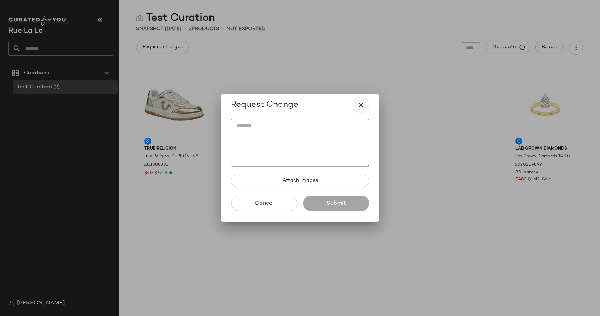
click at [361, 101] on icon "button" at bounding box center [360, 105] width 8 height 8
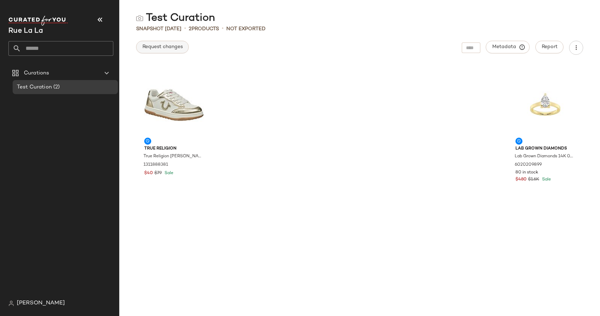
click at [166, 49] on span "Request changes" at bounding box center [162, 47] width 41 height 6
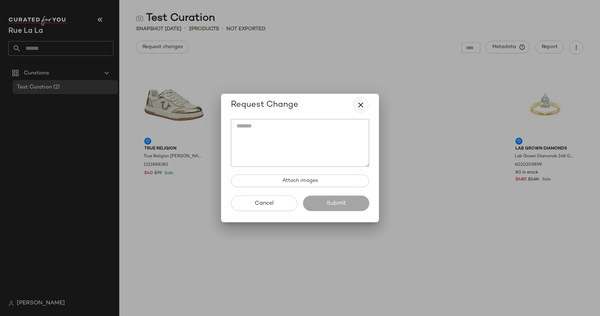
click at [359, 105] on icon "button" at bounding box center [360, 105] width 8 height 8
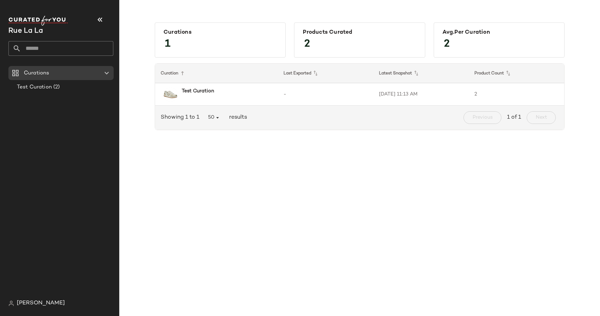
click at [26, 304] on span "[PERSON_NAME]" at bounding box center [41, 303] width 48 height 8
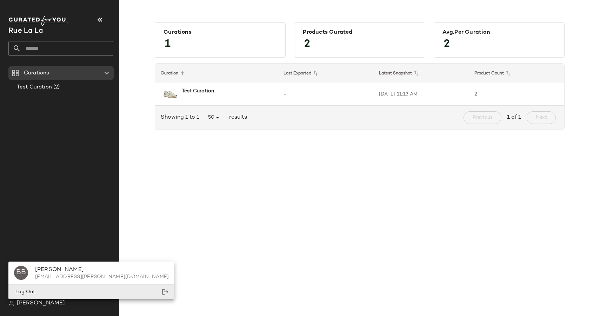
click at [27, 293] on span "Log Out" at bounding box center [24, 291] width 21 height 5
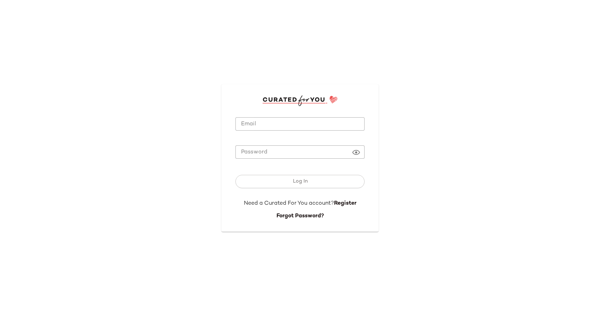
type input "**********"
click at [356, 153] on icon at bounding box center [356, 152] width 8 height 8
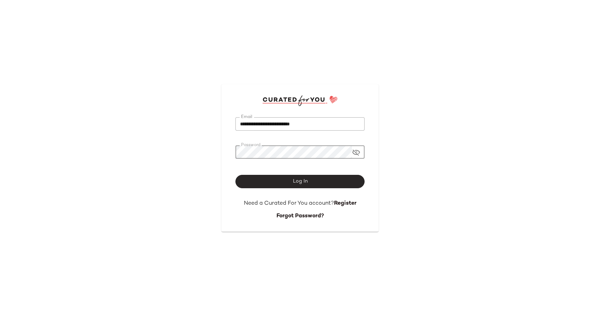
click at [313, 178] on button "Log In" at bounding box center [299, 181] width 129 height 13
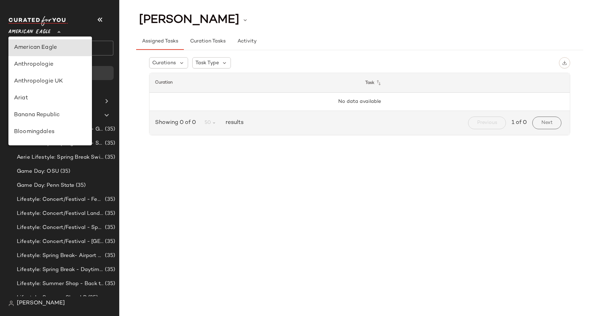
click at [51, 31] on div "American Eagle **" at bounding box center [30, 28] width 45 height 18
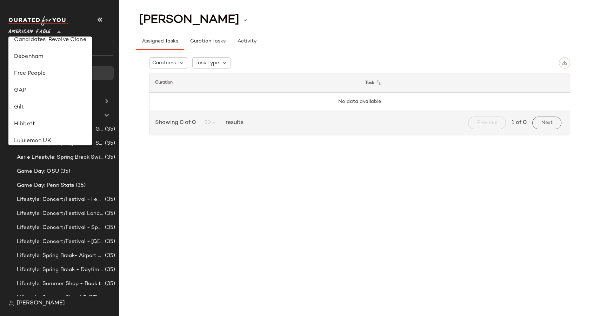
scroll to position [108, 0]
click at [40, 110] on div "Gilt" at bounding box center [50, 108] width 72 height 8
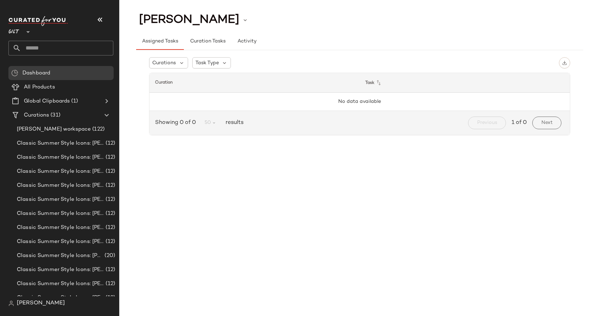
click at [20, 34] on div "Gilt **" at bounding box center [15, 28] width 14 height 18
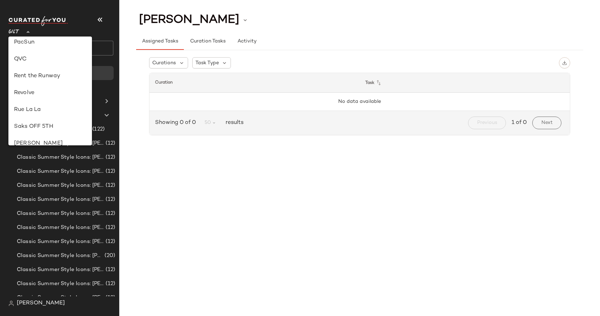
scroll to position [291, 0]
click at [30, 105] on div "Rue La La" at bounding box center [49, 110] width 83 height 17
type input "**"
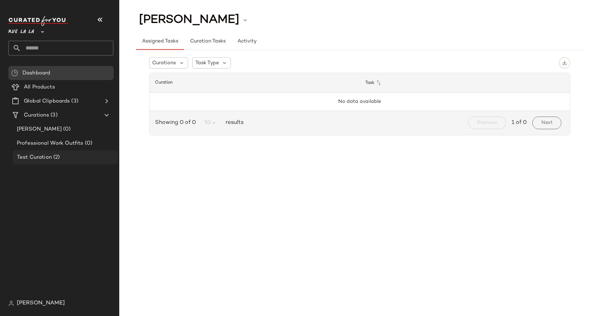
click at [53, 156] on span "(2)" at bounding box center [56, 157] width 8 height 8
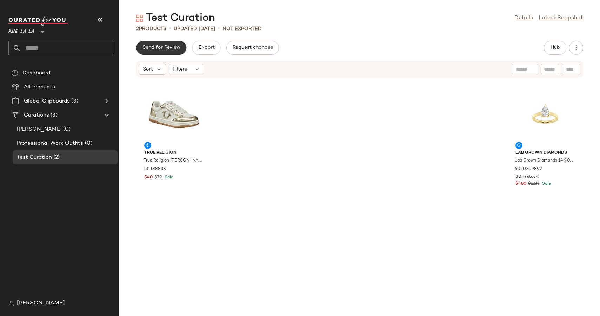
click at [165, 48] on span "Send for Review" at bounding box center [161, 48] width 38 height 6
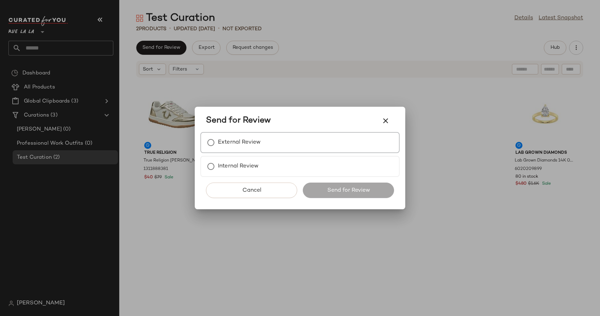
click at [279, 137] on div "External Review" at bounding box center [299, 142] width 199 height 21
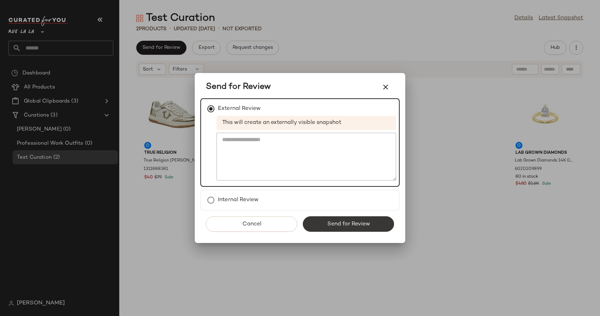
click at [347, 226] on span "Send for Review" at bounding box center [347, 224] width 43 height 7
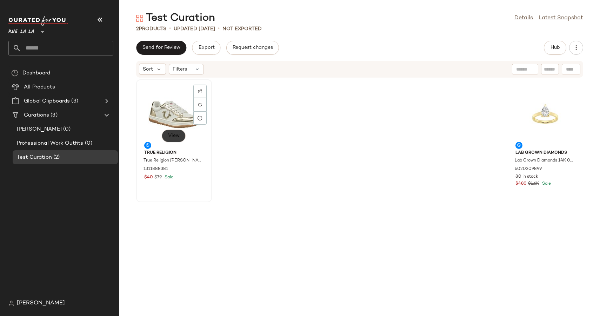
click at [176, 134] on span "View" at bounding box center [174, 136] width 12 height 6
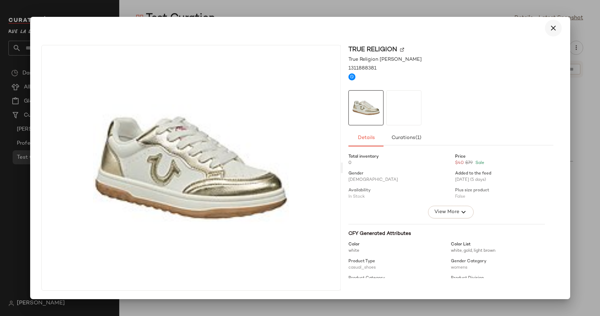
click at [549, 31] on icon "button" at bounding box center [553, 28] width 8 height 8
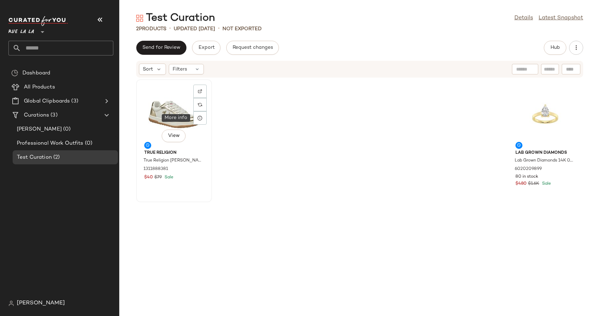
click at [175, 96] on div "View" at bounding box center [174, 114] width 71 height 65
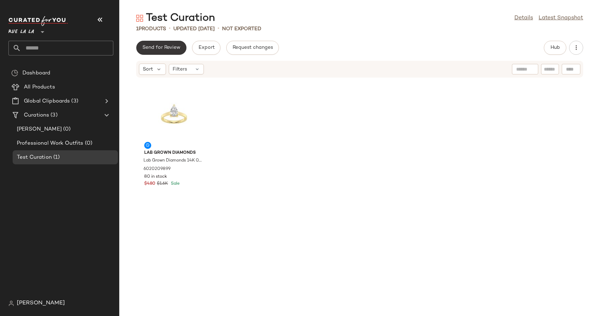
click at [149, 44] on button "Send for Review" at bounding box center [161, 48] width 50 height 14
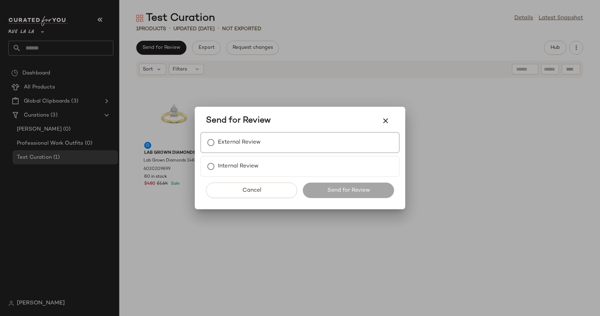
click at [241, 141] on label "External Review" at bounding box center [239, 142] width 43 height 14
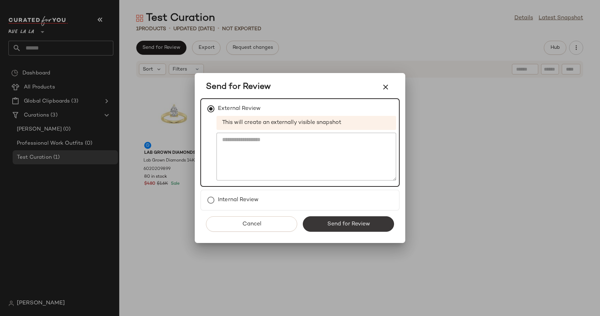
click at [334, 222] on span "Send for Review" at bounding box center [347, 224] width 43 height 7
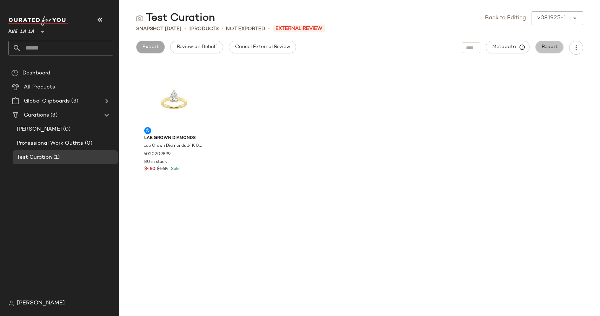
click at [552, 46] on span "Report" at bounding box center [549, 47] width 16 height 6
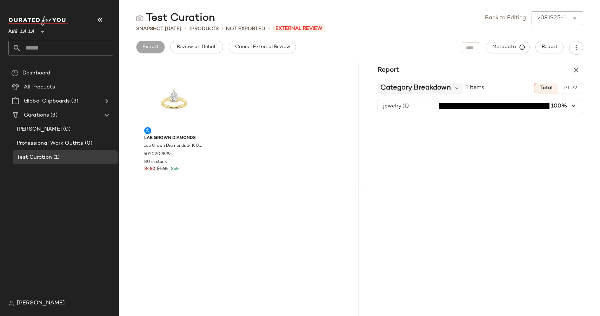
click at [440, 91] on span "Category Breakdown" at bounding box center [415, 88] width 70 height 11
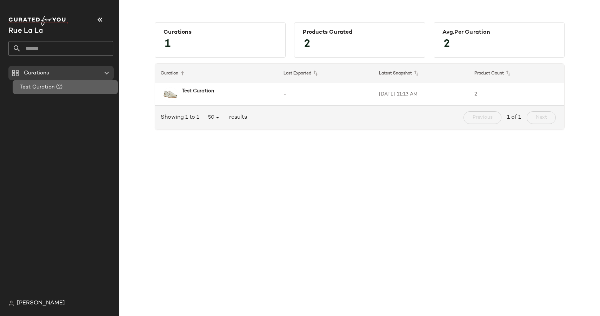
click at [75, 88] on div "Test Curation (2)" at bounding box center [66, 87] width 97 height 8
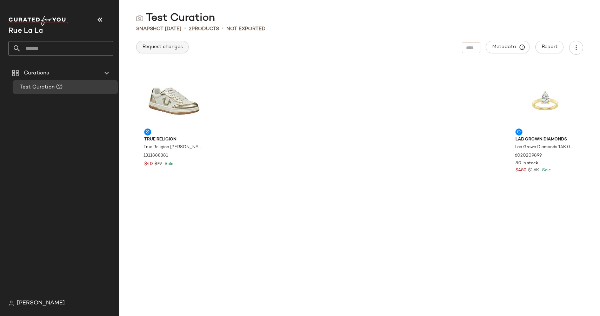
click at [167, 48] on span "Request changes" at bounding box center [162, 47] width 41 height 6
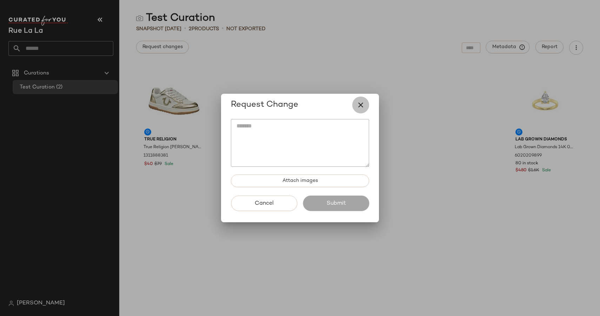
click at [357, 99] on button "button" at bounding box center [360, 104] width 17 height 17
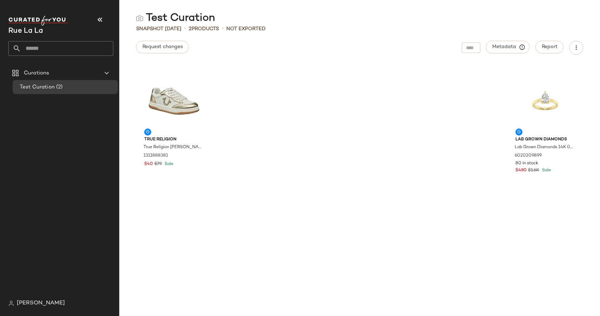
click at [155, 54] on div "Request changes" at bounding box center [162, 48] width 53 height 14
click at [155, 49] on span "Request changes" at bounding box center [162, 47] width 41 height 6
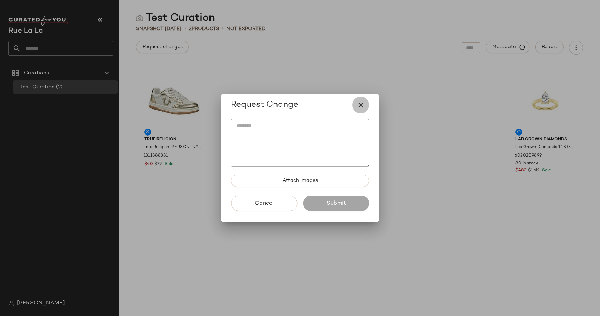
click at [365, 104] on button "button" at bounding box center [360, 104] width 17 height 17
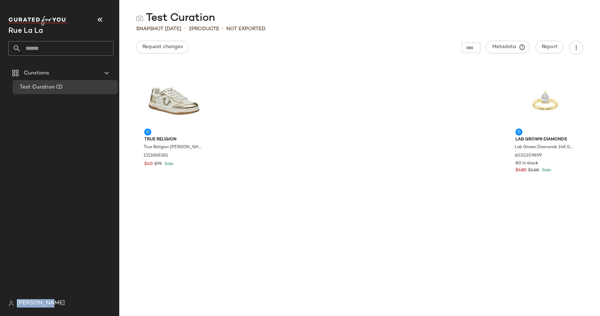
click at [48, 299] on span "[PERSON_NAME]" at bounding box center [41, 303] width 48 height 8
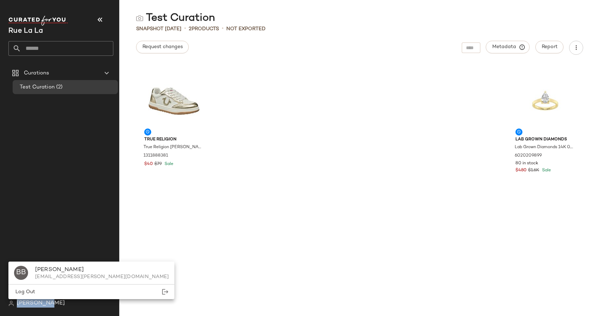
click at [244, 195] on div "True Religion True Religion Karlie Sneaker 1311888381 $40 $79 Sale Lab Grown Di…" at bounding box center [359, 189] width 480 height 252
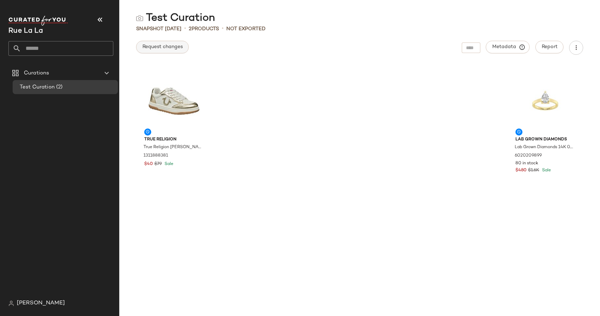
click at [159, 46] on span "Request changes" at bounding box center [162, 47] width 41 height 6
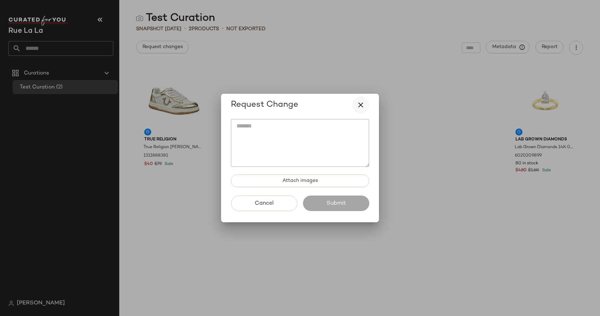
click at [361, 109] on icon "button" at bounding box center [360, 105] width 8 height 8
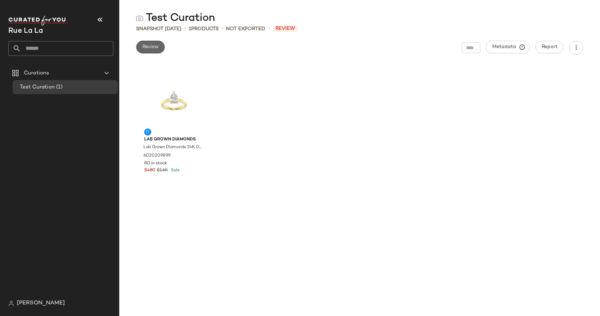
click at [144, 53] on button "Review" at bounding box center [150, 47] width 28 height 13
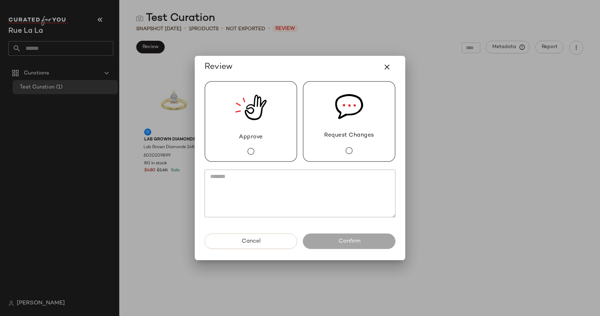
click at [341, 113] on img at bounding box center [349, 106] width 28 height 49
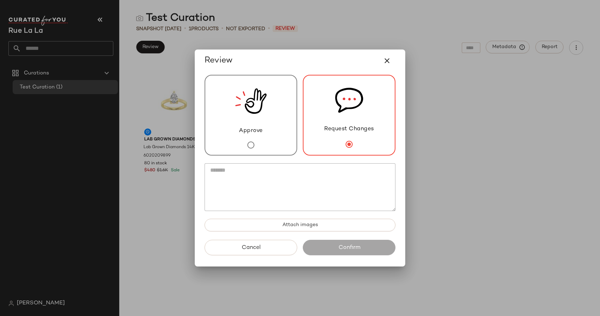
click at [235, 128] on div "Approve" at bounding box center [250, 115] width 93 height 81
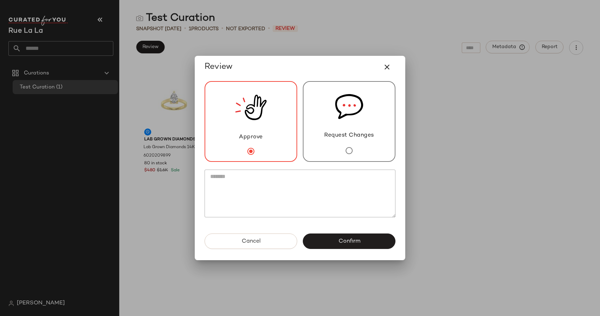
click at [320, 101] on div "Request Changes" at bounding box center [349, 121] width 93 height 81
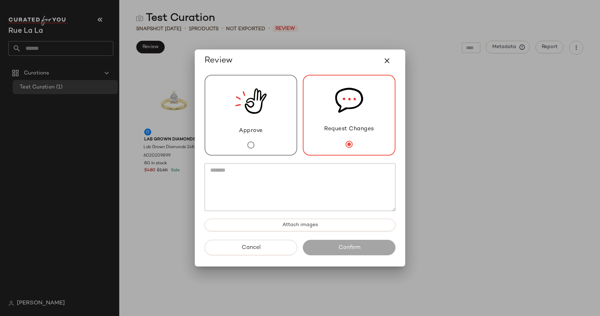
click at [500, 102] on div at bounding box center [300, 158] width 600 height 316
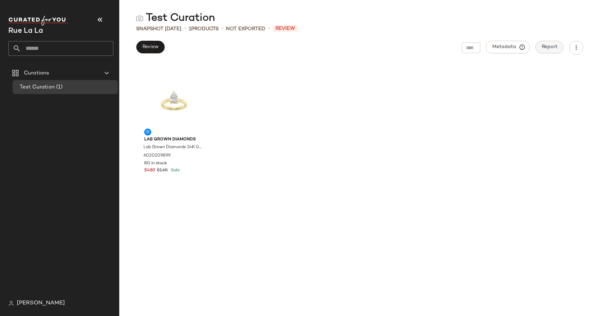
click at [547, 46] on span "Report" at bounding box center [549, 47] width 16 height 6
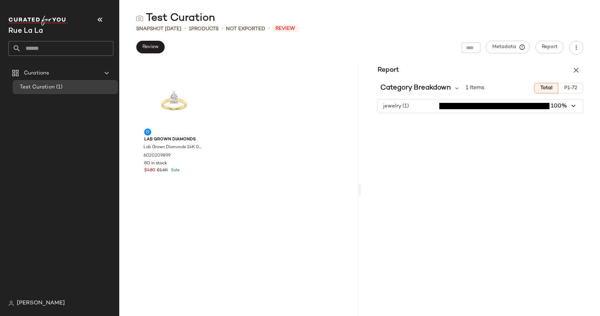
click at [403, 99] on span "button" at bounding box center [480, 105] width 205 height 13
click at [451, 89] on div "Category Breakdown" at bounding box center [419, 88] width 85 height 11
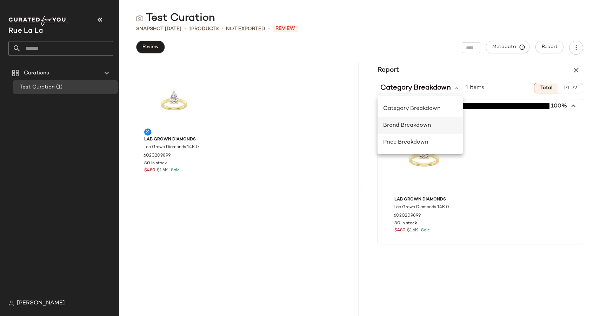
click at [396, 123] on span "Brand Breakdown" at bounding box center [407, 125] width 48 height 6
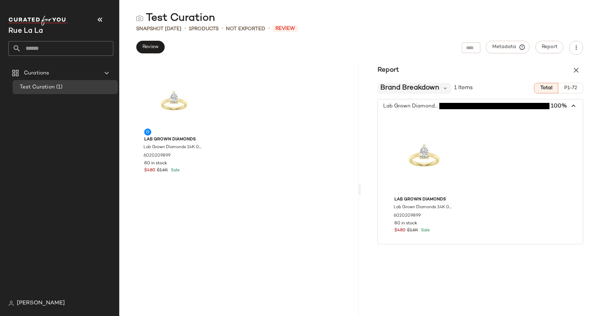
click at [429, 88] on span "Brand Breakdown" at bounding box center [409, 88] width 59 height 11
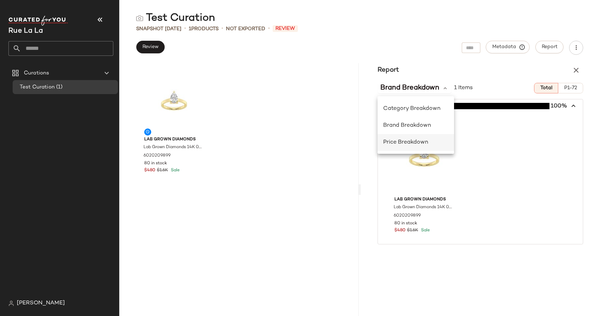
click at [401, 139] on div "Price Breakdown" at bounding box center [415, 142] width 65 height 8
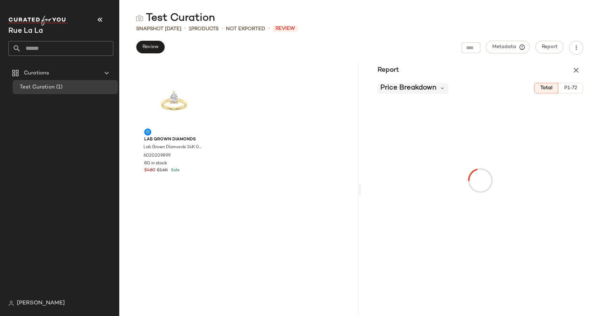
click at [406, 91] on span "Price Breakdown" at bounding box center [408, 88] width 56 height 11
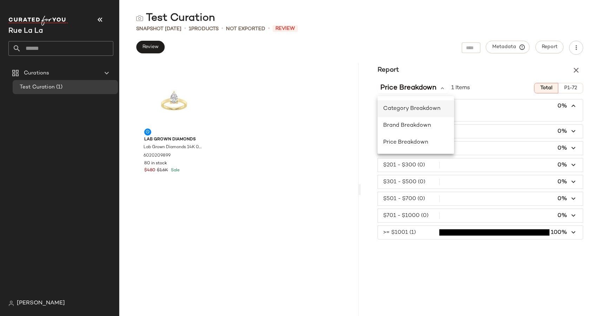
click at [402, 105] on div "Category Breakdown" at bounding box center [415, 108] width 65 height 8
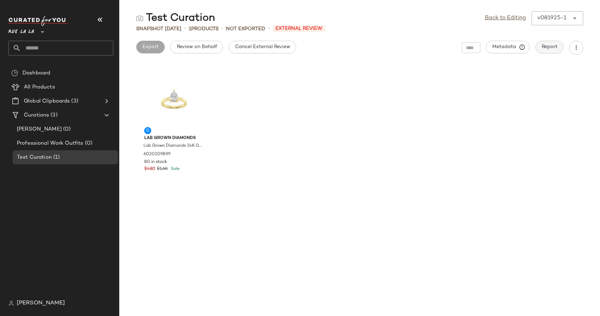
click at [541, 48] on span "Report" at bounding box center [549, 47] width 16 height 6
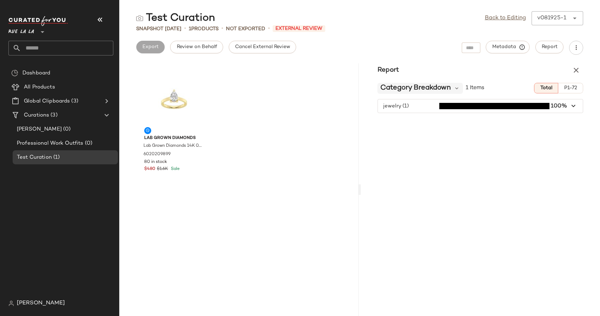
click at [423, 89] on span "Category Breakdown" at bounding box center [415, 88] width 70 height 11
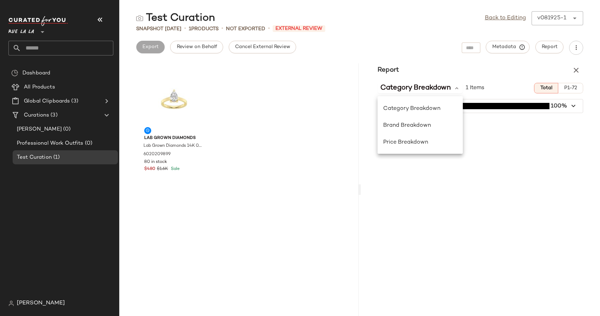
click at [32, 29] on span "Rue La La" at bounding box center [21, 30] width 26 height 13
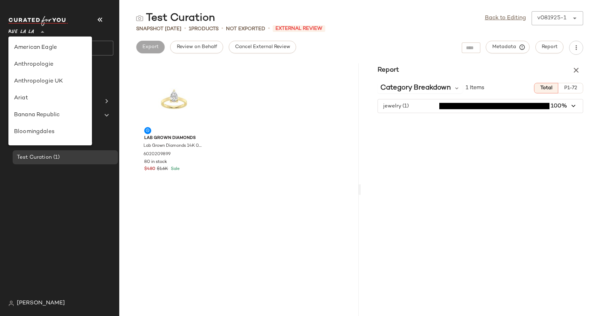
click at [31, 31] on span "Rue La La" at bounding box center [21, 30] width 26 height 13
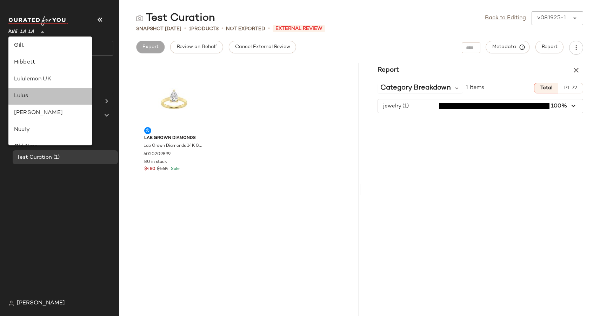
click at [25, 96] on div "Lulus" at bounding box center [50, 96] width 72 height 8
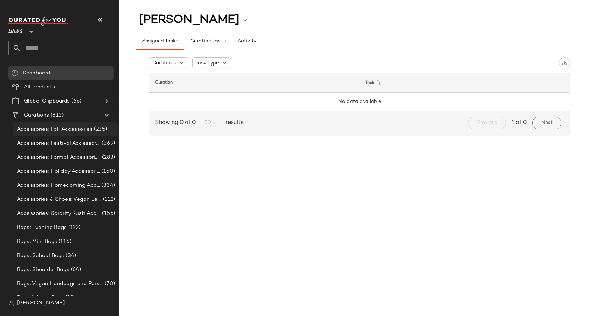
click at [62, 130] on span "Accessories: Fall Accessories" at bounding box center [55, 129] width 76 height 8
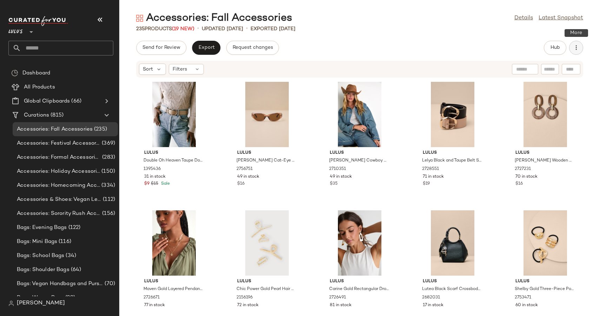
click at [577, 50] on icon "button" at bounding box center [575, 47] width 7 height 7
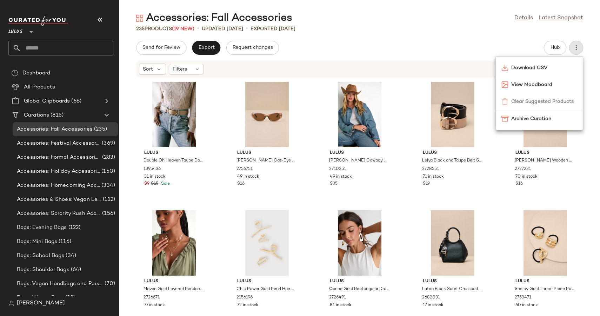
click at [458, 39] on div "Accessories: Fall Accessories Details Latest Snapshot 235 Products (19 New) • u…" at bounding box center [359, 163] width 480 height 304
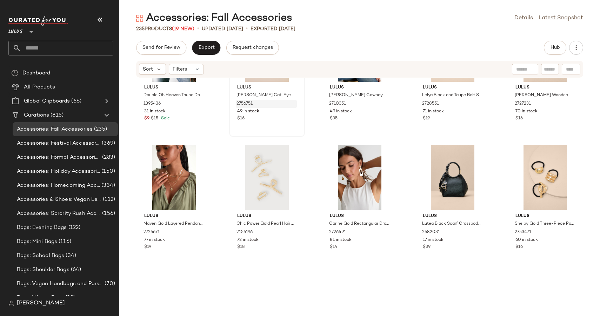
scroll to position [65, 0]
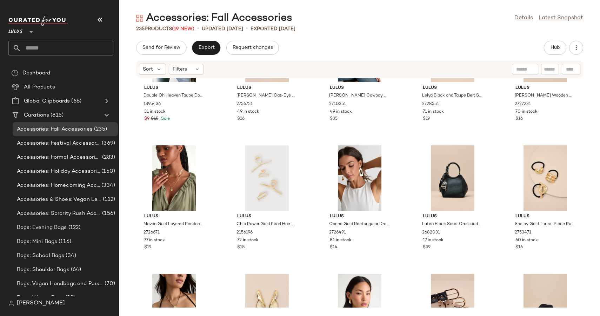
click at [557, 56] on div "Send for Review Export Request changes Hub Sort Filters Lulus Double Oh Heaven …" at bounding box center [359, 178] width 480 height 275
click at [555, 50] on span "Hub" at bounding box center [555, 48] width 10 height 6
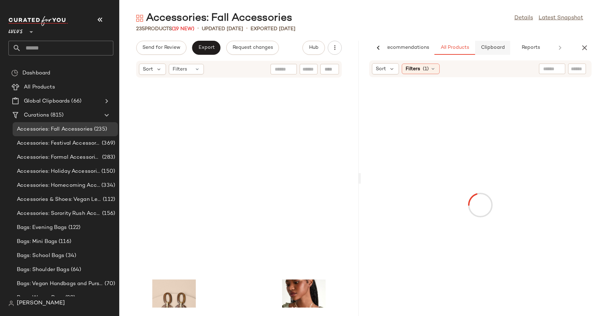
scroll to position [262, 0]
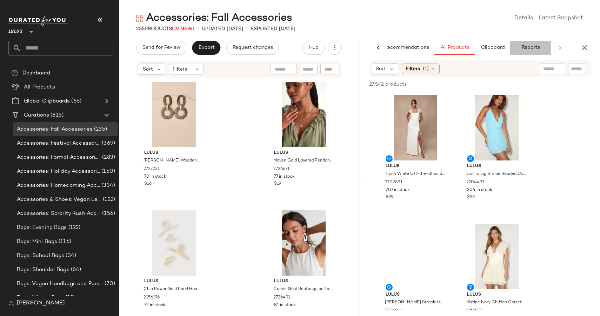
click at [527, 47] on span "Reports" at bounding box center [530, 48] width 19 height 6
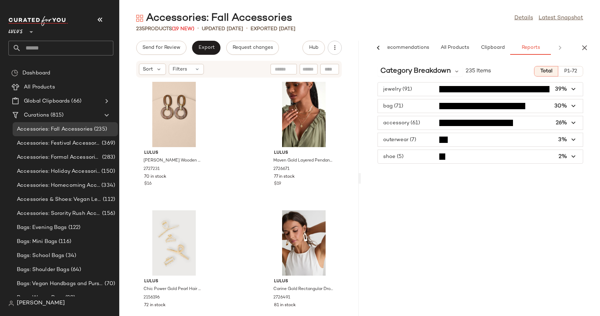
click at [410, 79] on div "Category Breakdown 235 Items Total P1-72 jewelry (91) 39% bag (71) 30% accessor…" at bounding box center [479, 187] width 239 height 255
click at [410, 74] on span "Category Breakdown" at bounding box center [415, 71] width 70 height 11
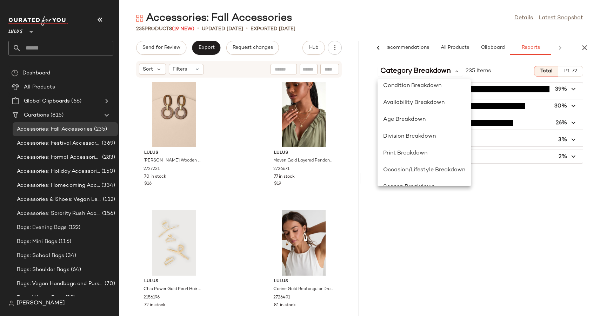
scroll to position [136, 0]
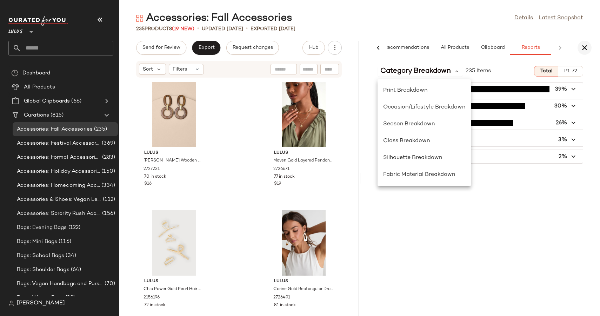
click at [586, 48] on icon "button" at bounding box center [584, 47] width 8 height 8
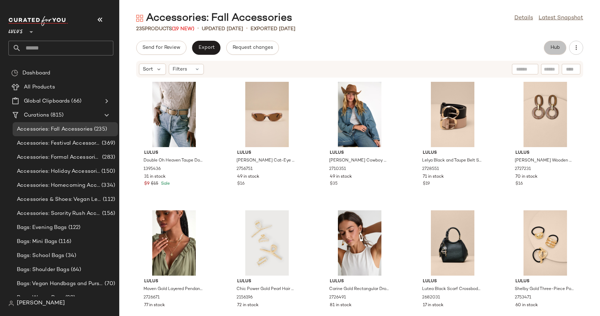
click at [550, 49] on span "Hub" at bounding box center [555, 48] width 10 height 6
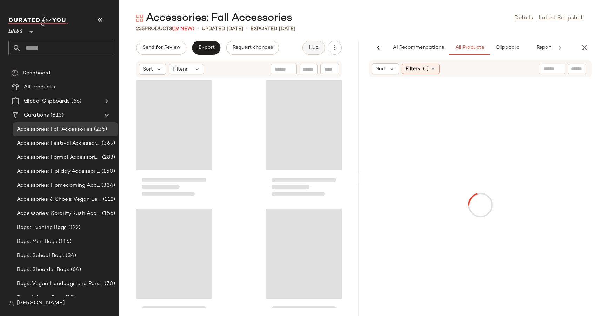
scroll to position [0, 15]
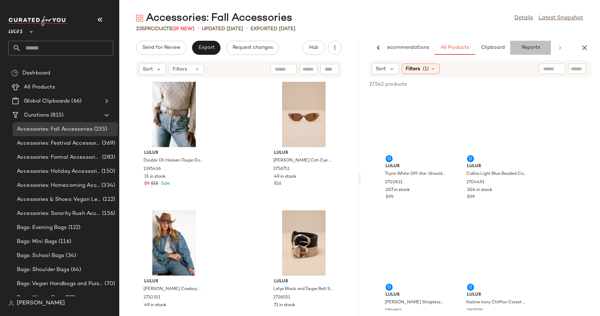
click at [530, 46] on span "Reports" at bounding box center [530, 48] width 19 height 6
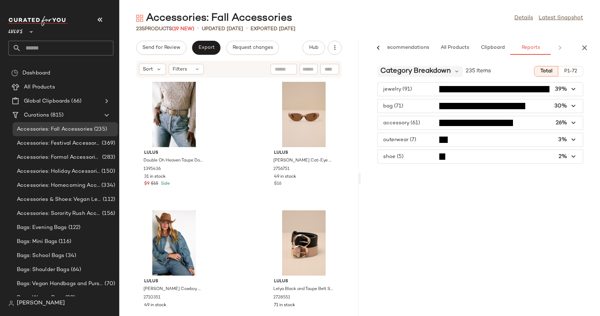
click at [416, 73] on span "Category Breakdown" at bounding box center [415, 71] width 70 height 11
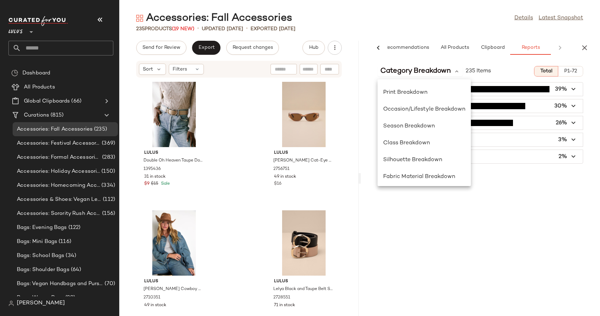
scroll to position [134, 0]
click at [22, 34] on span "Lulus" at bounding box center [15, 30] width 14 height 13
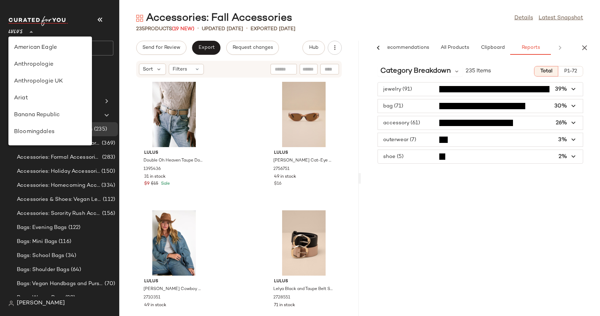
click at [22, 34] on span "Lulus" at bounding box center [15, 30] width 14 height 13
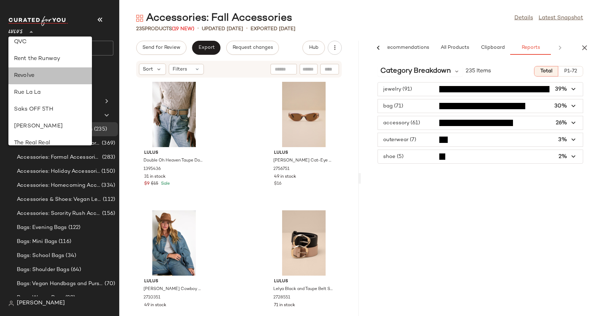
click at [29, 78] on div "Revolve" at bounding box center [50, 76] width 72 height 8
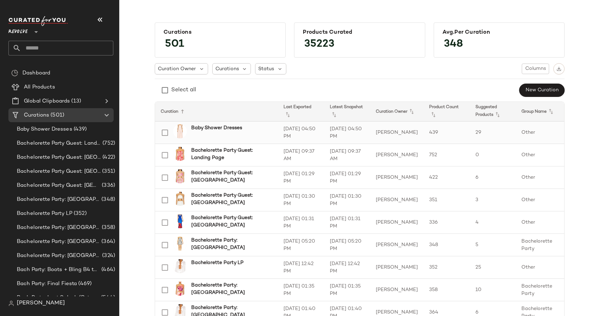
click at [224, 127] on b "Baby Shower Dresses" at bounding box center [216, 127] width 51 height 7
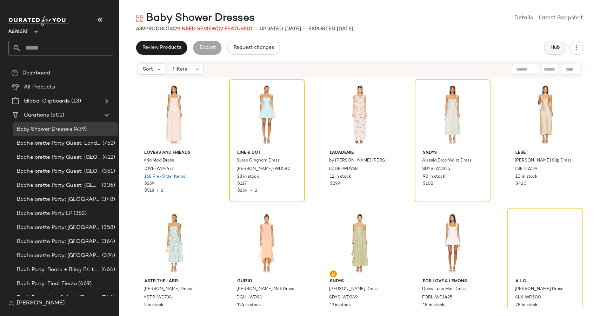
click at [551, 49] on span "Hub" at bounding box center [555, 48] width 10 height 6
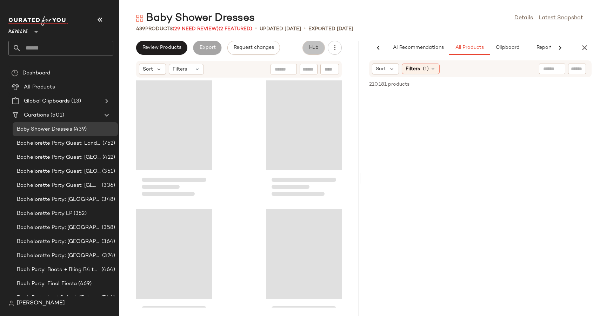
scroll to position [0, 15]
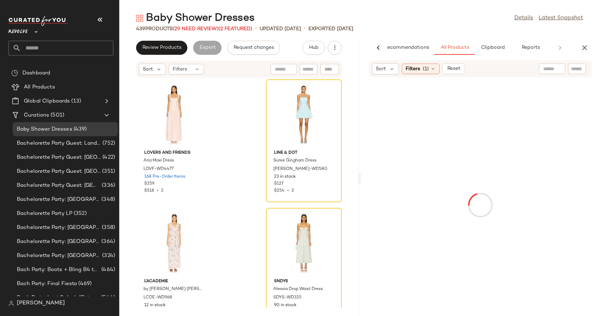
click at [37, 32] on icon at bounding box center [36, 32] width 8 height 8
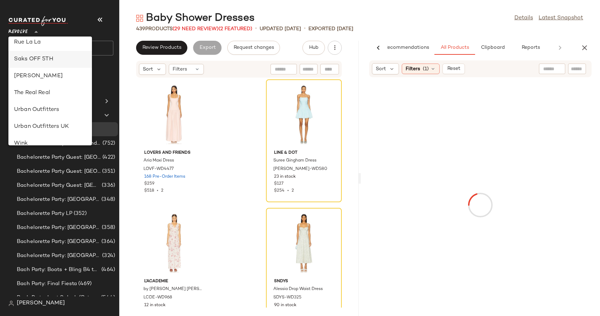
scroll to position [349, 0]
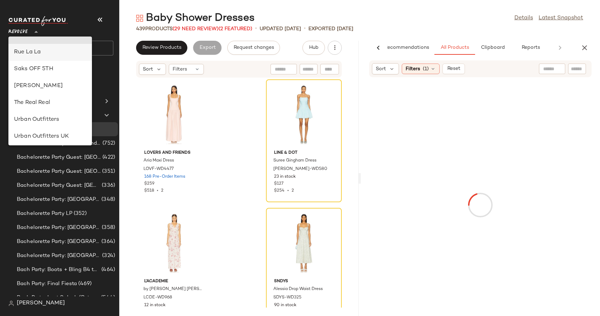
click at [32, 54] on div "Rue La La" at bounding box center [50, 52] width 72 height 8
type input "**"
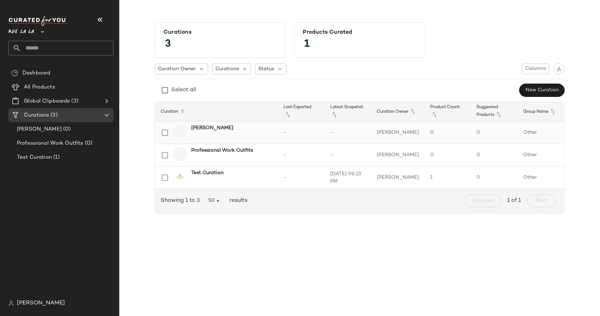
click at [204, 127] on b "Jackie O" at bounding box center [212, 127] width 42 height 7
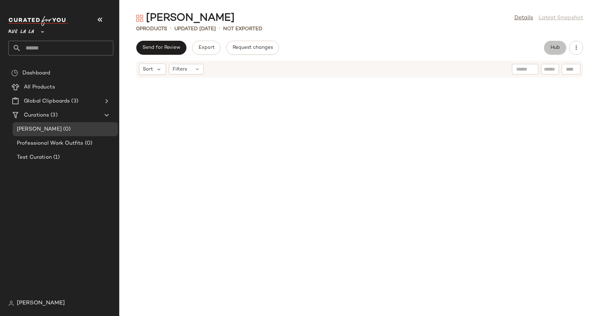
click at [545, 50] on button "Hub" at bounding box center [554, 48] width 22 height 14
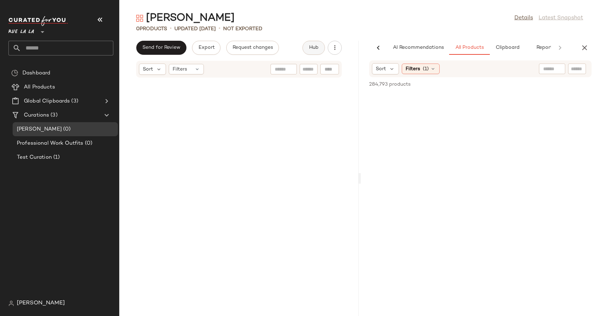
scroll to position [0, 15]
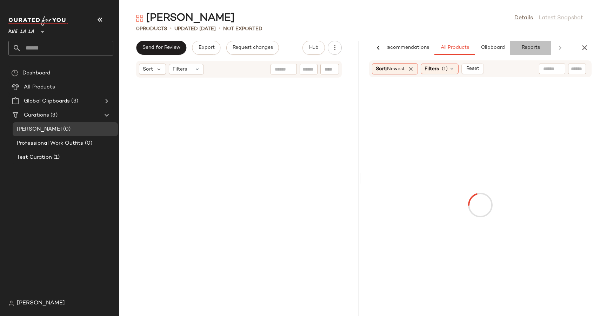
click at [527, 47] on span "Reports" at bounding box center [530, 48] width 19 height 6
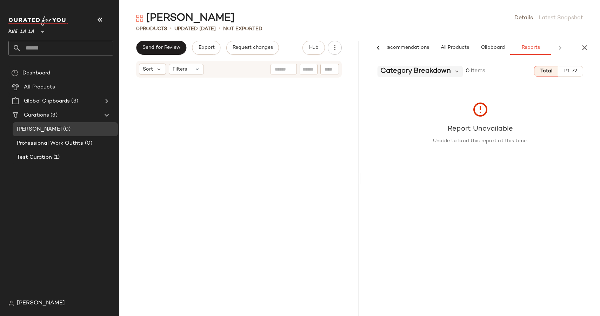
click at [396, 74] on span "Category Breakdown" at bounding box center [415, 71] width 70 height 11
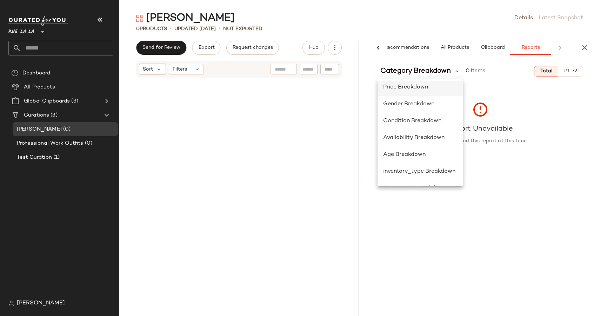
scroll to position [50, 0]
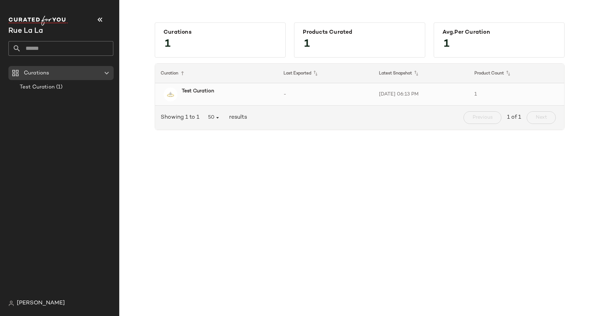
click at [187, 89] on b "Test Curation" at bounding box center [198, 90] width 32 height 7
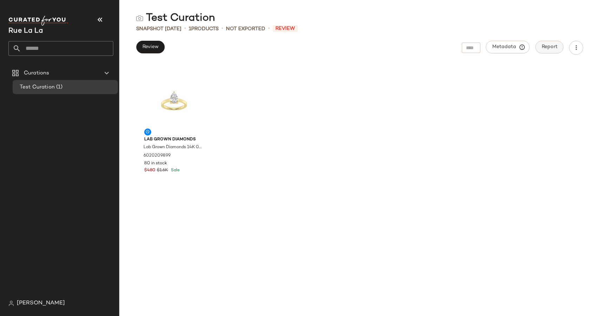
click at [543, 44] on span "Report" at bounding box center [549, 47] width 16 height 6
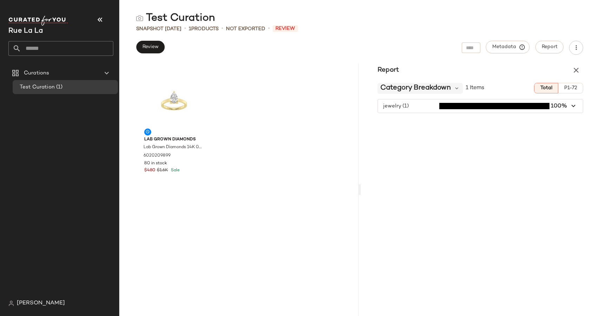
click at [408, 92] on span "Category Breakdown" at bounding box center [415, 88] width 70 height 11
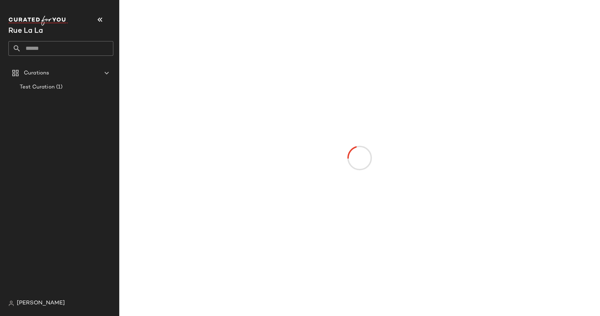
click at [29, 310] on nav "Rue La La Curations Test Curation (1) [PERSON_NAME]" at bounding box center [59, 158] width 119 height 316
click at [30, 304] on span "[PERSON_NAME]" at bounding box center [41, 303] width 48 height 8
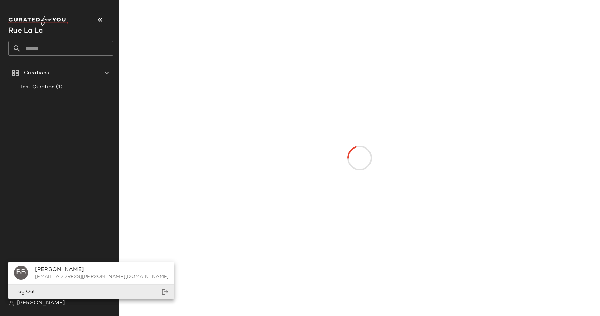
click at [33, 297] on div "Log Out" at bounding box center [91, 291] width 166 height 14
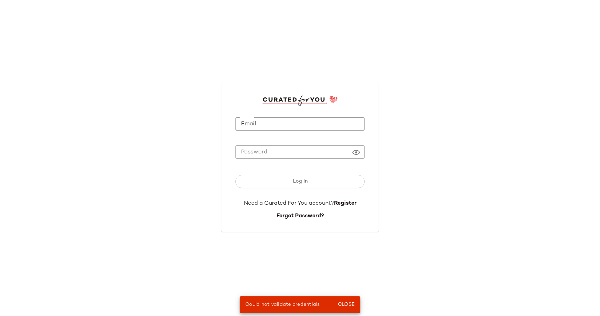
click at [263, 118] on input "Email" at bounding box center [299, 124] width 129 height 14
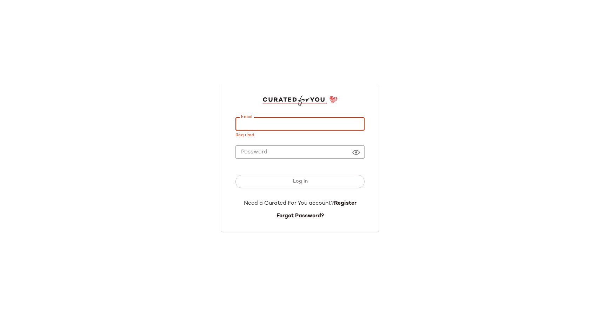
paste input "**********"
type input "**********"
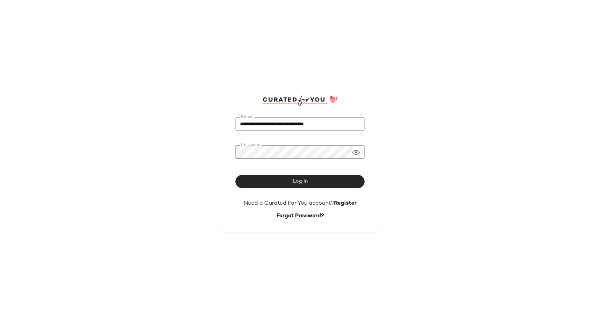
click at [240, 183] on button "Log In" at bounding box center [299, 181] width 129 height 13
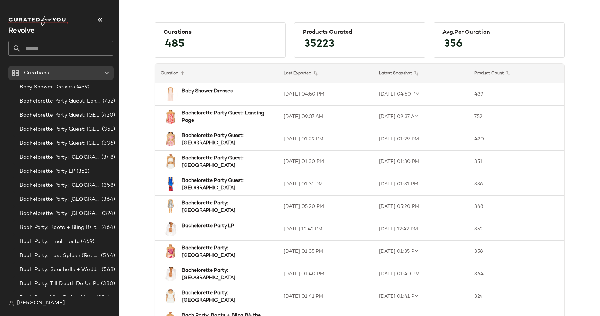
click at [186, 96] on div "Baby Shower Dresses" at bounding box center [222, 94] width 90 height 14
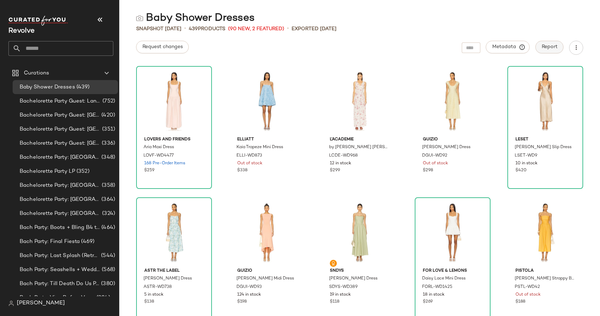
click at [557, 48] on button "Report" at bounding box center [549, 47] width 28 height 13
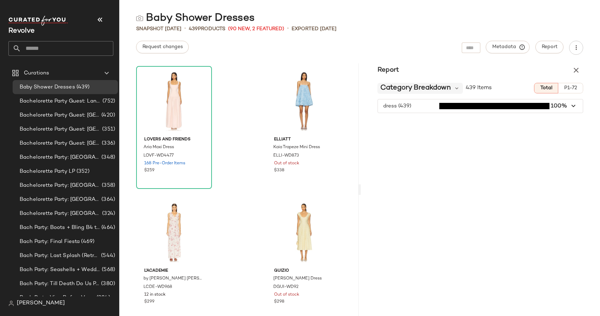
click at [427, 88] on span "Category Breakdown" at bounding box center [415, 88] width 70 height 11
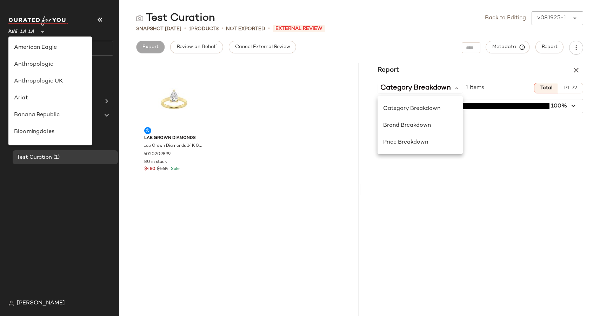
click at [27, 32] on span "Rue La La" at bounding box center [21, 30] width 26 height 13
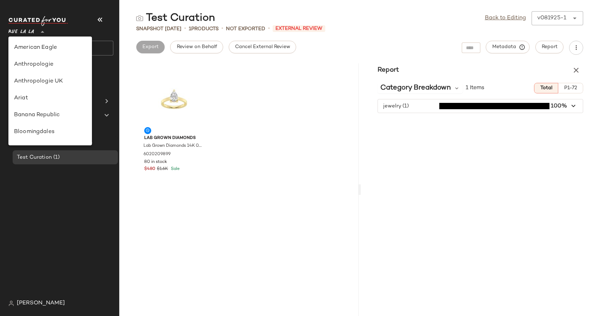
click at [27, 32] on span "Rue La La" at bounding box center [21, 30] width 26 height 13
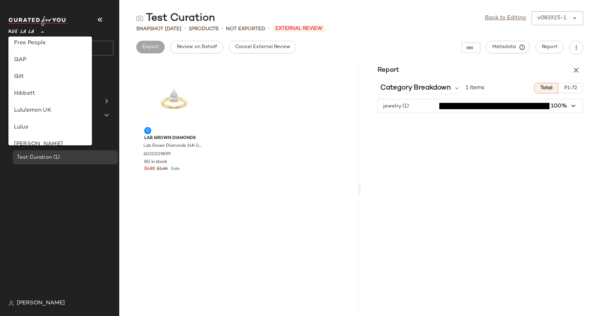
scroll to position [140, 0]
click at [22, 78] on div "Gilt" at bounding box center [50, 76] width 72 height 8
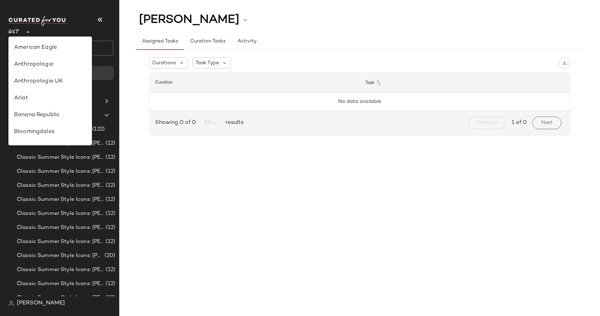
click at [21, 35] on div "Gilt **" at bounding box center [15, 28] width 14 height 18
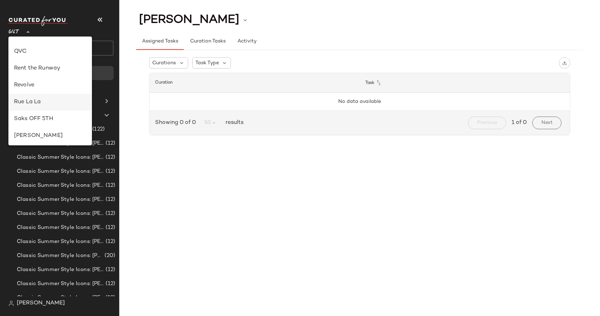
click at [31, 102] on div "Rue La La" at bounding box center [50, 102] width 72 height 8
type input "**"
